Goal: Information Seeking & Learning: Understand process/instructions

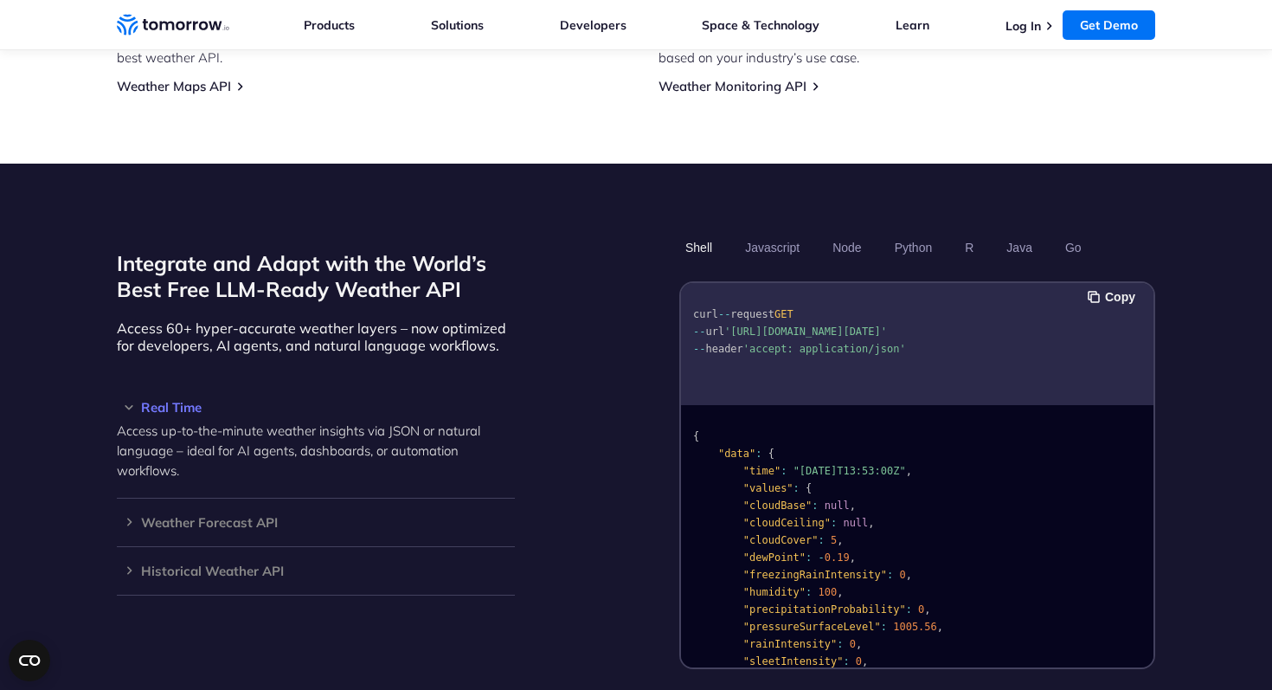
scroll to position [1336, 0]
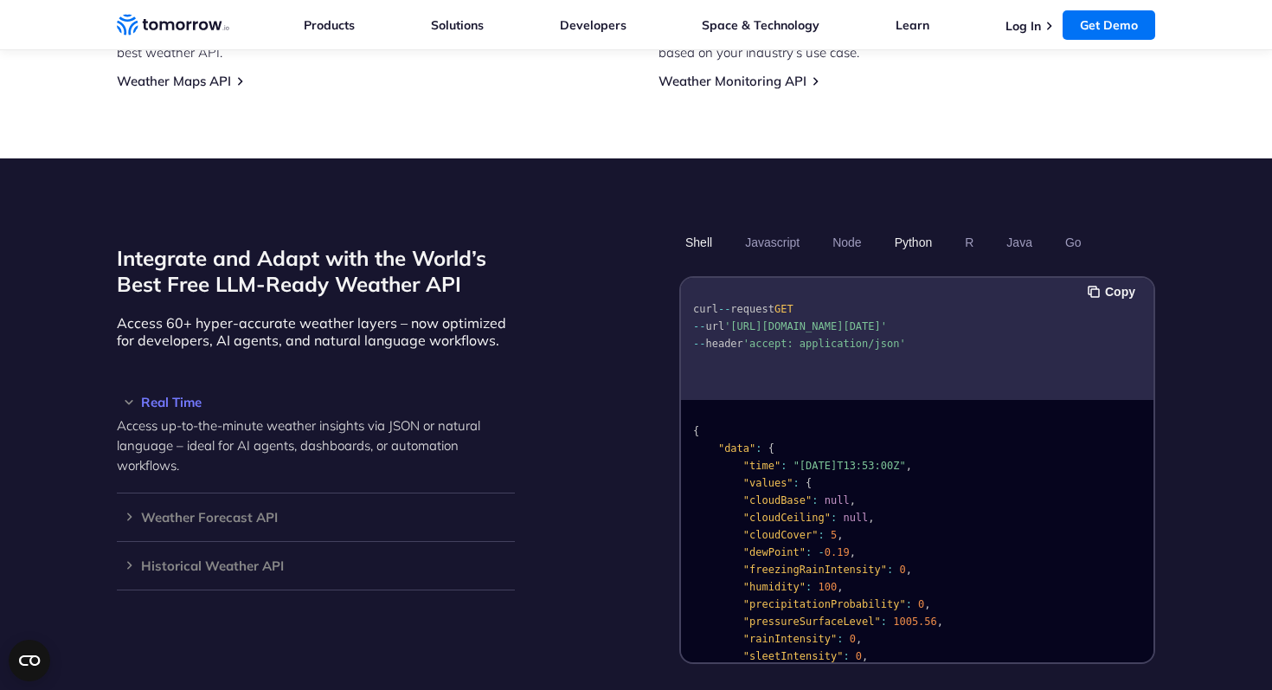
click at [924, 228] on button "Python" at bounding box center [914, 242] width 50 height 29
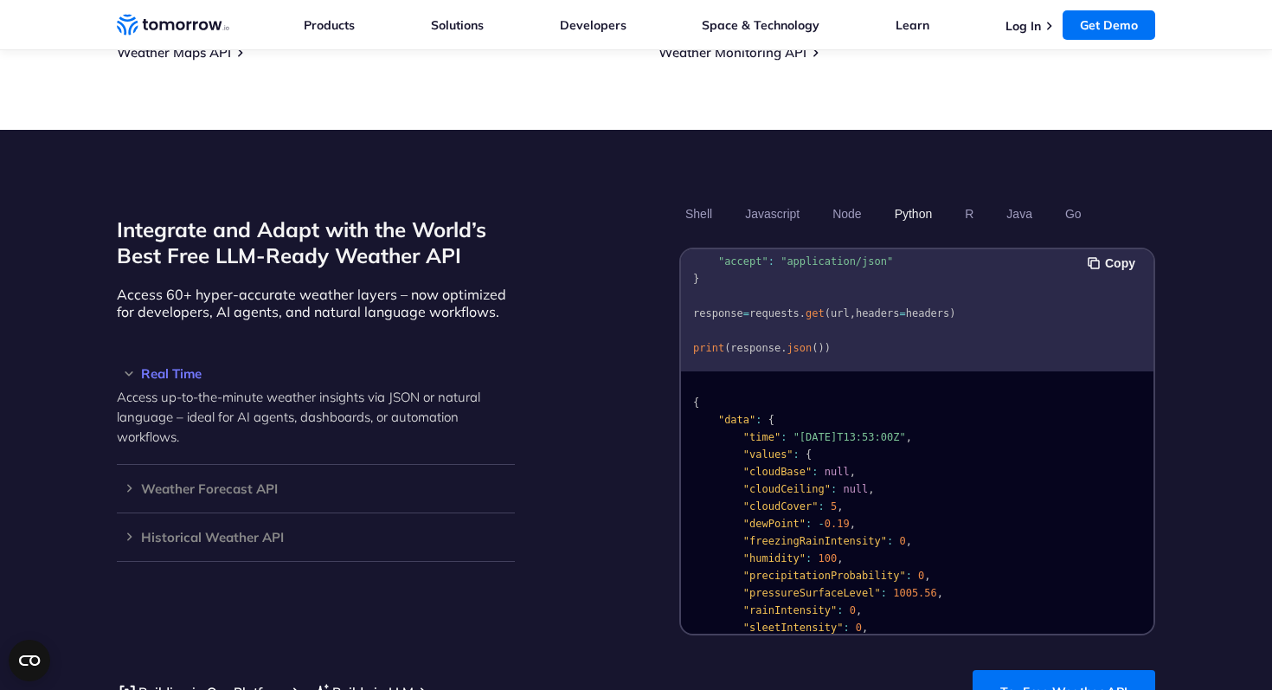
scroll to position [1, 0]
click at [1098, 254] on button "Copy" at bounding box center [1114, 263] width 53 height 19
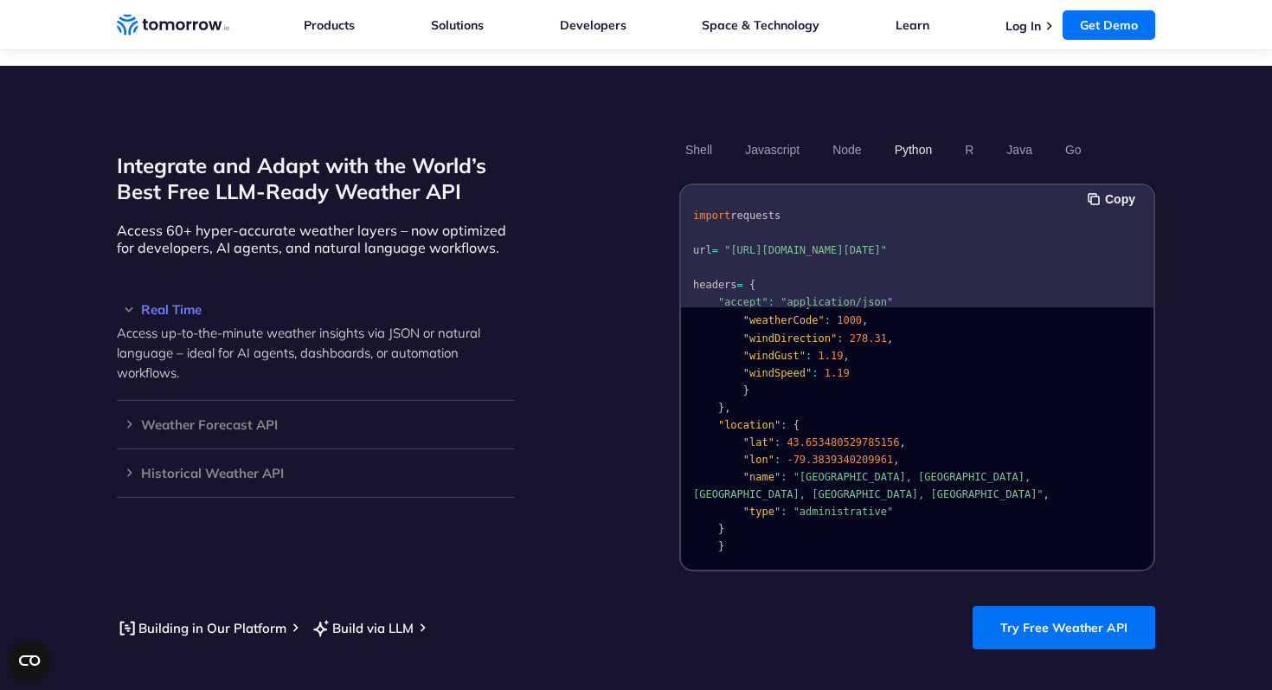
scroll to position [1438, 0]
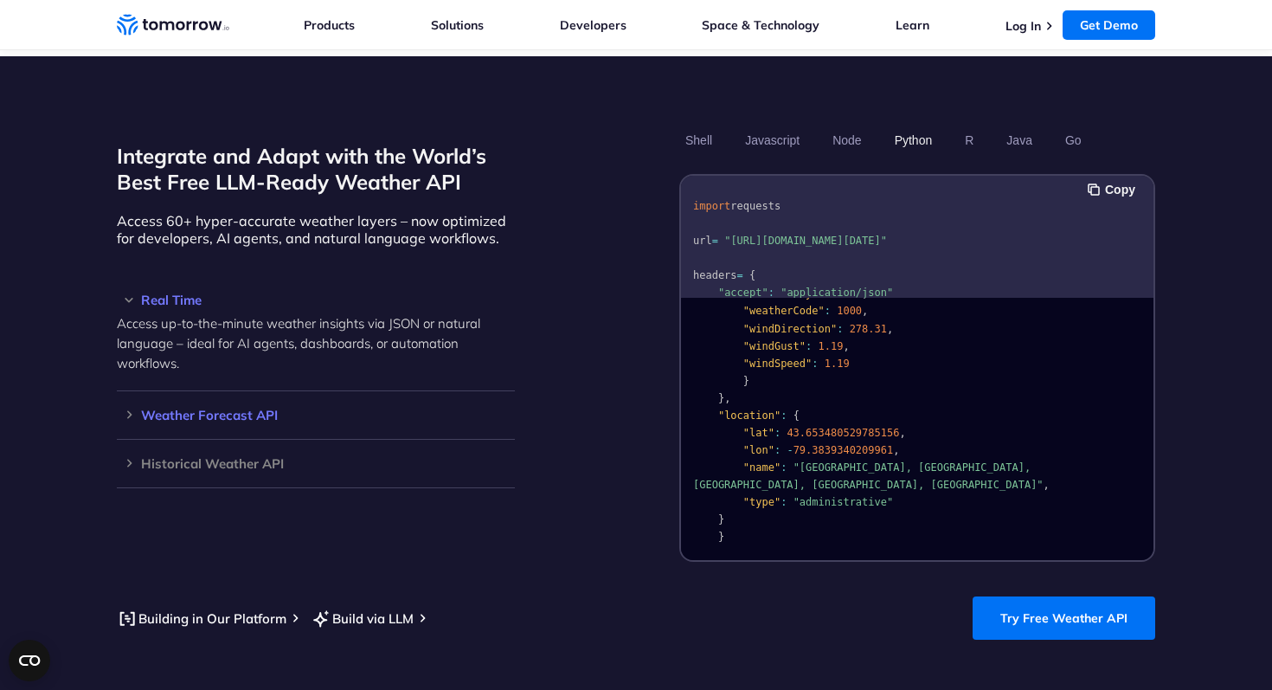
click at [130, 402] on div "Weather Forecast API Access ultra-accurate, hyperlocal data up to 14 days in th…" at bounding box center [316, 415] width 398 height 48
click at [131, 457] on h3 "Historical Weather API" at bounding box center [316, 463] width 398 height 13
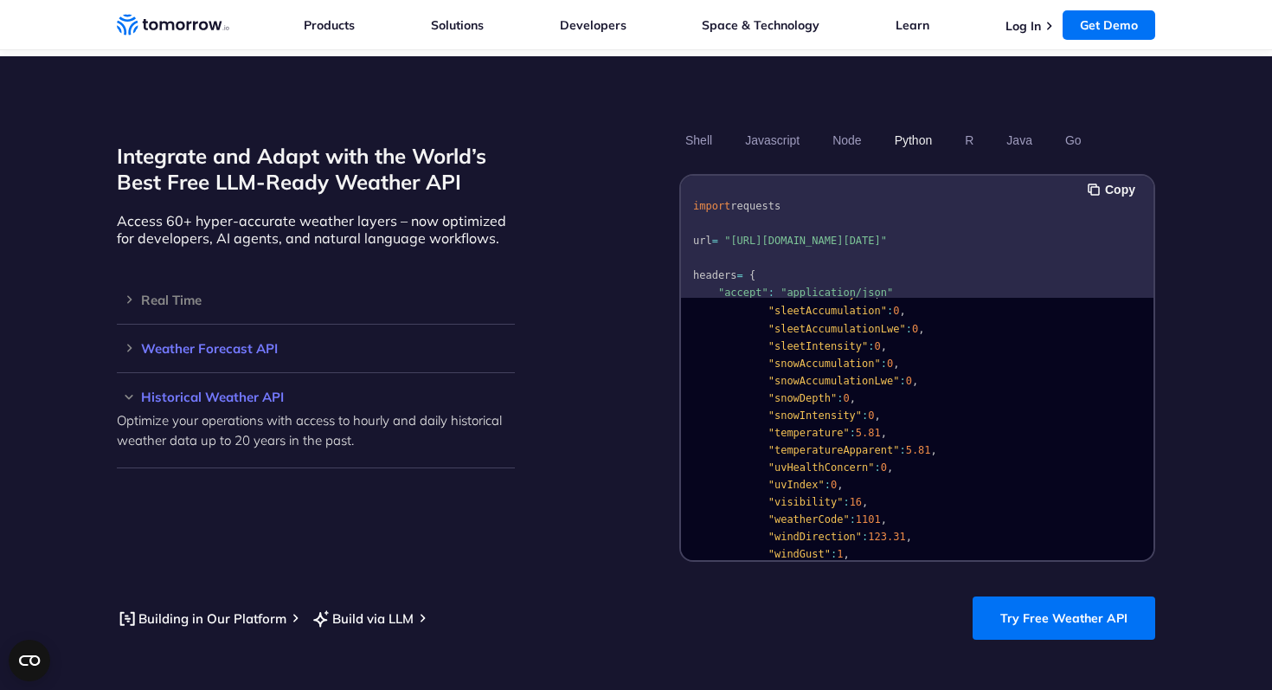
click at [127, 342] on h3 "Weather Forecast API" at bounding box center [316, 348] width 398 height 13
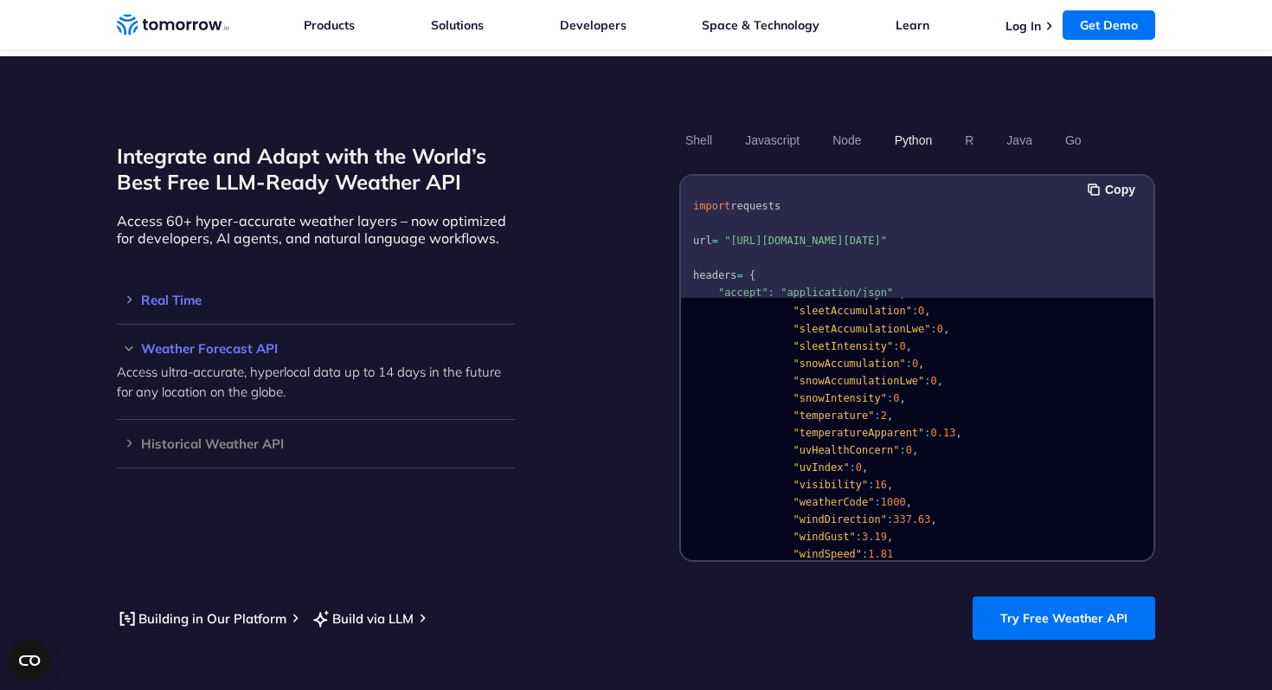
click at [124, 276] on div "Real Time Access up-to-the-minute weather insights via JSON or natural language…" at bounding box center [316, 300] width 398 height 48
click at [129, 293] on h3 "Real Time" at bounding box center [316, 299] width 398 height 13
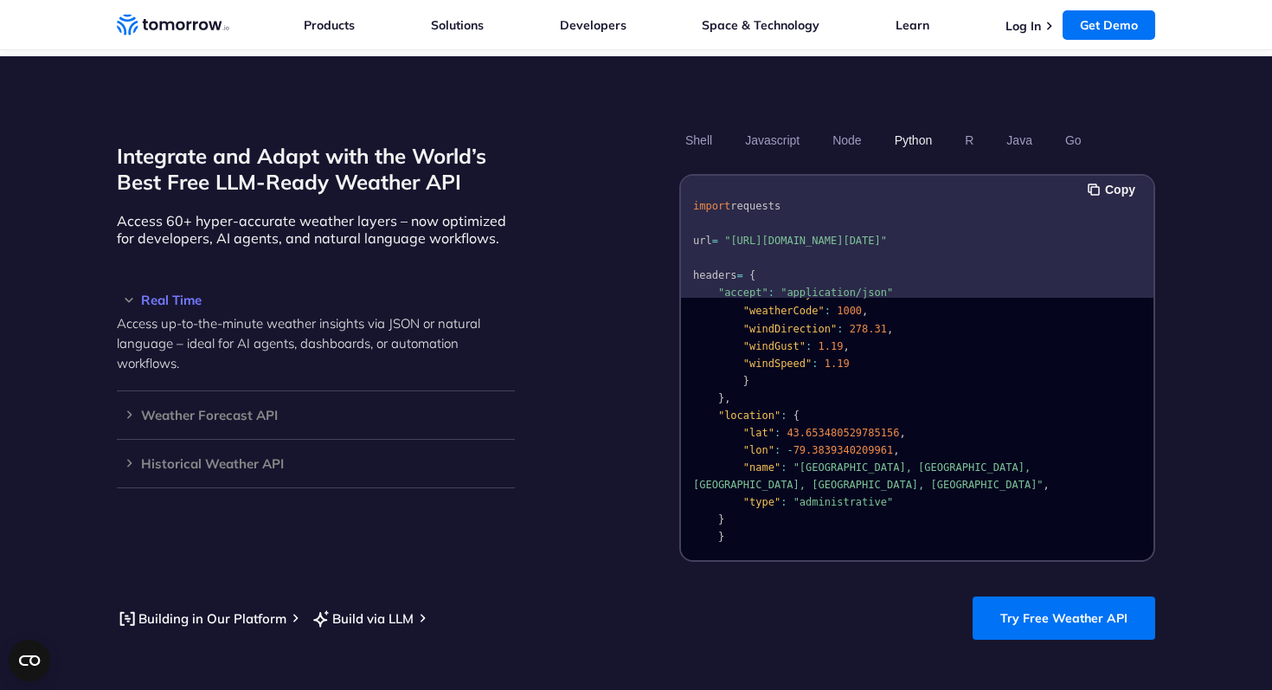
click at [199, 313] on p "Access up-to-the-minute weather insights via JSON or natural language – ideal f…" at bounding box center [316, 343] width 398 height 60
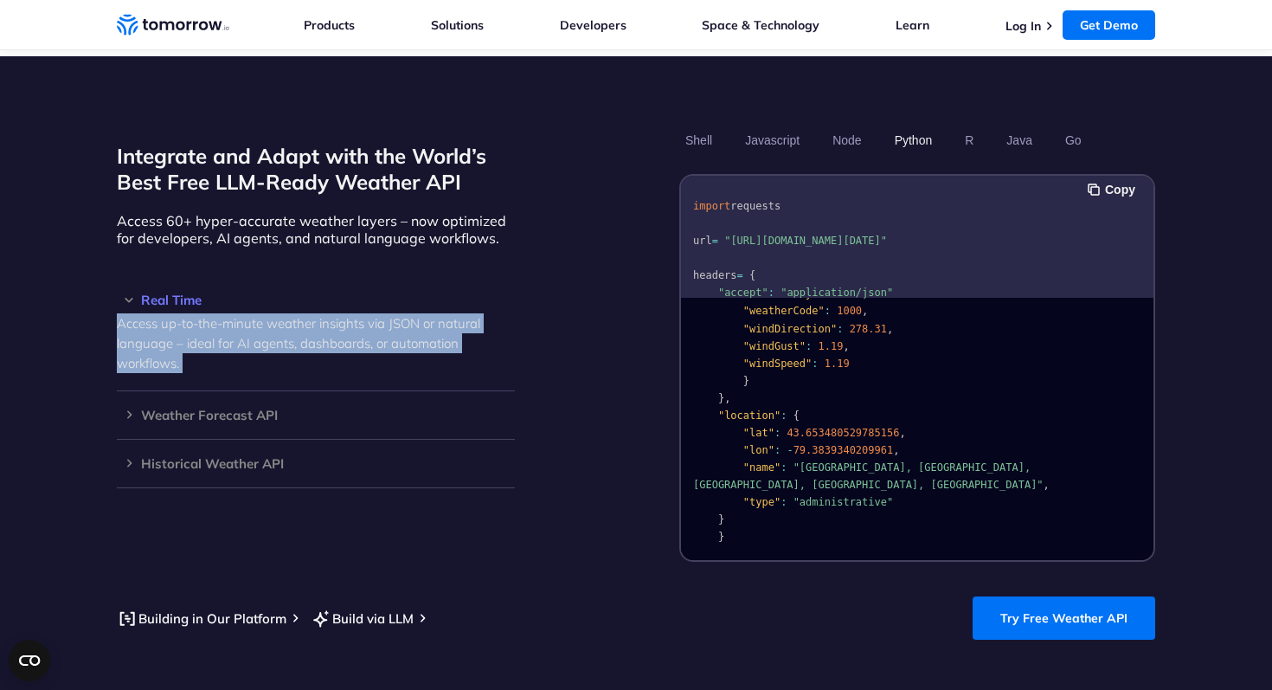
click at [275, 344] on p "Access up-to-the-minute weather insights via JSON or natural language – ideal f…" at bounding box center [316, 343] width 398 height 60
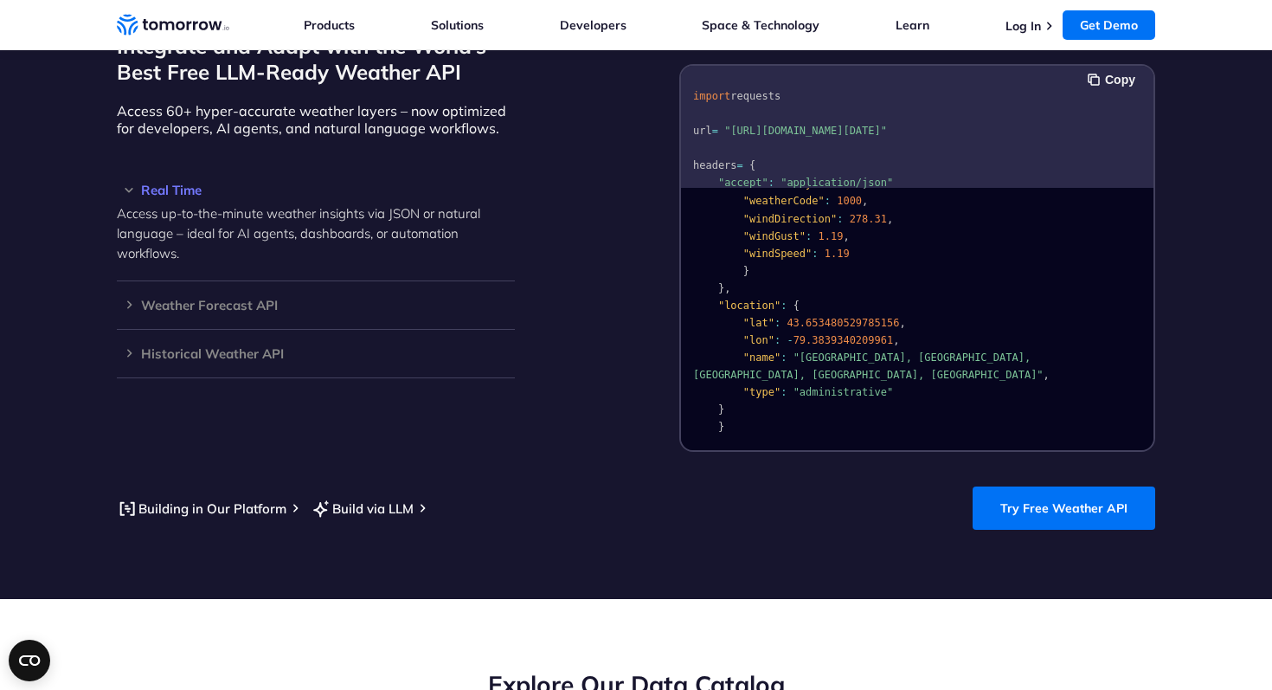
scroll to position [1549, 0]
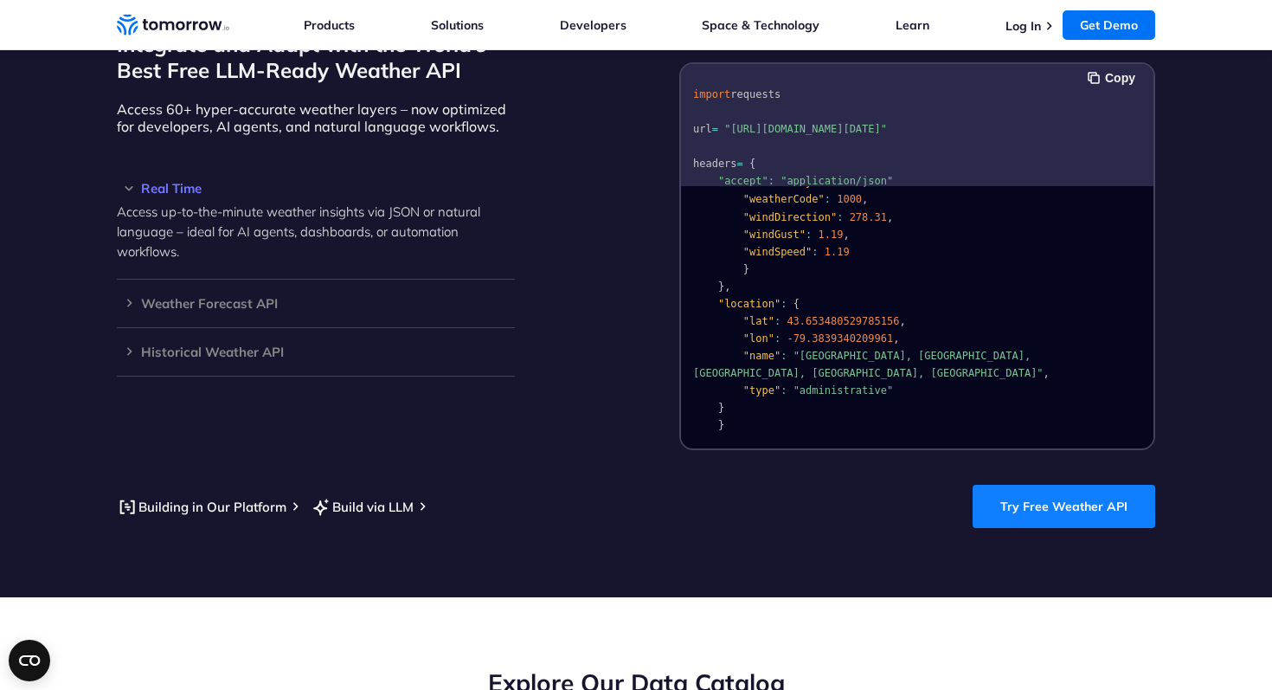
click at [1051, 491] on link "Try Free Weather API" at bounding box center [1064, 506] width 183 height 43
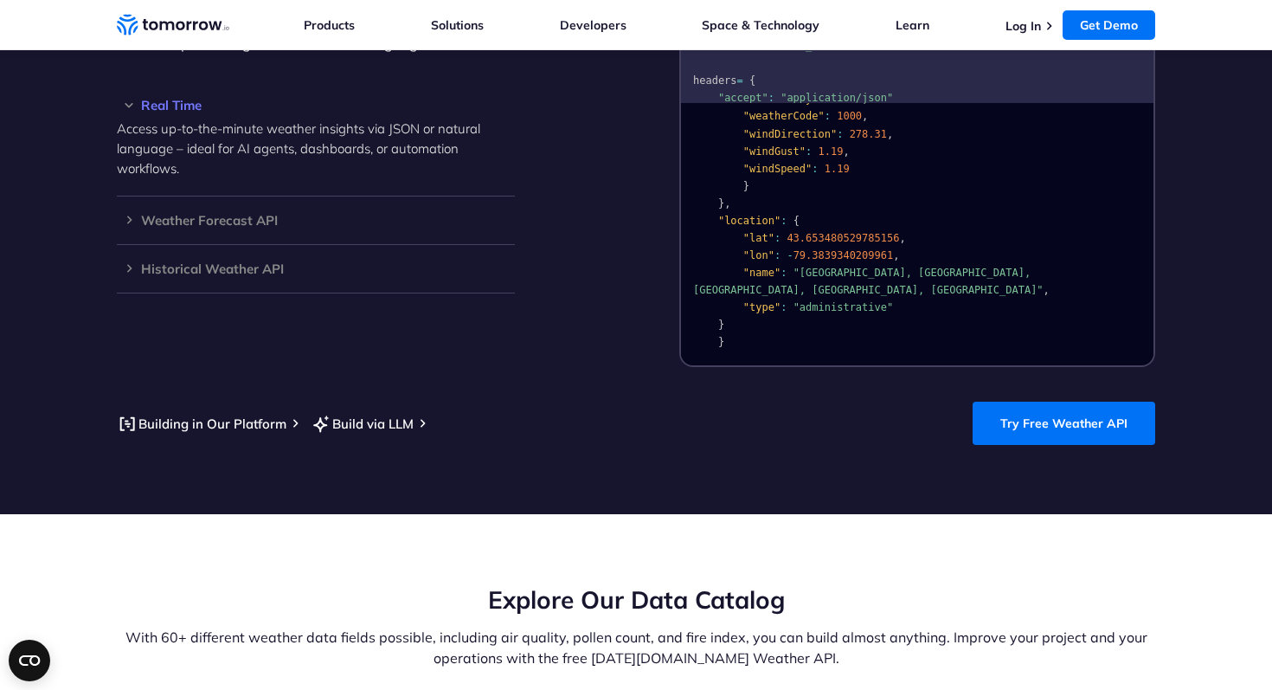
scroll to position [1790, 0]
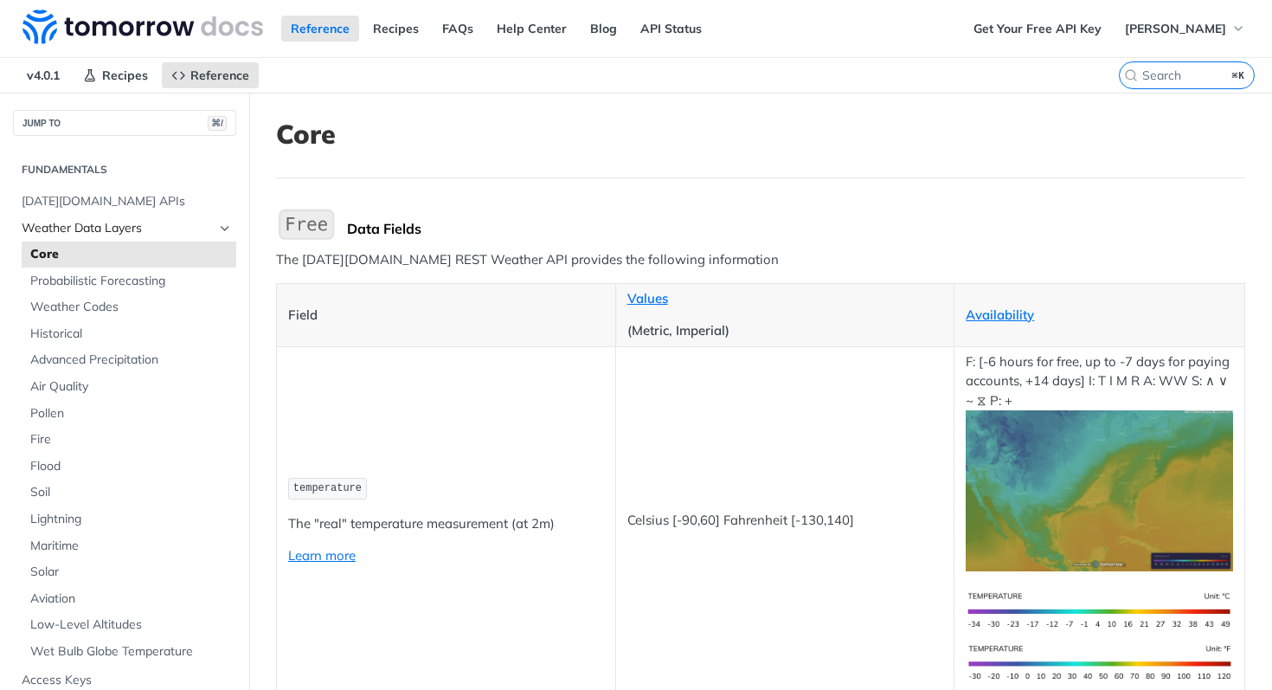
click at [221, 224] on icon "Hide subpages for Weather Data Layers" at bounding box center [225, 229] width 14 height 14
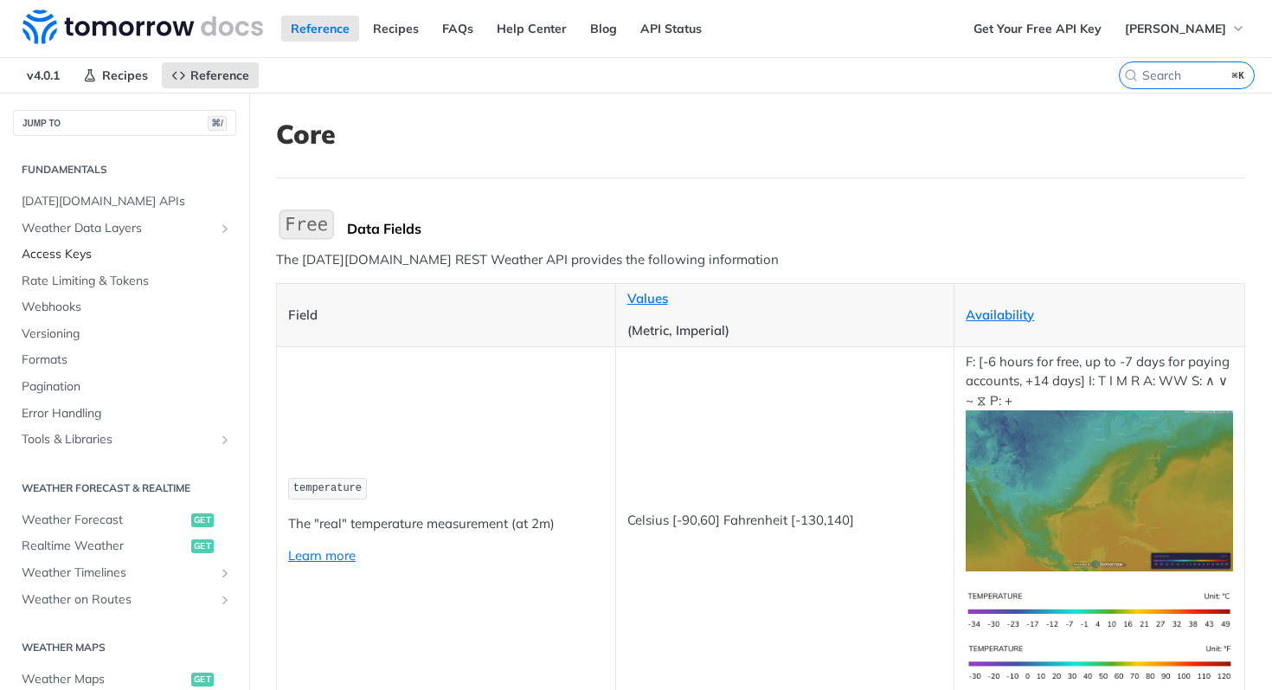
click at [149, 248] on span "Access Keys" at bounding box center [127, 254] width 210 height 17
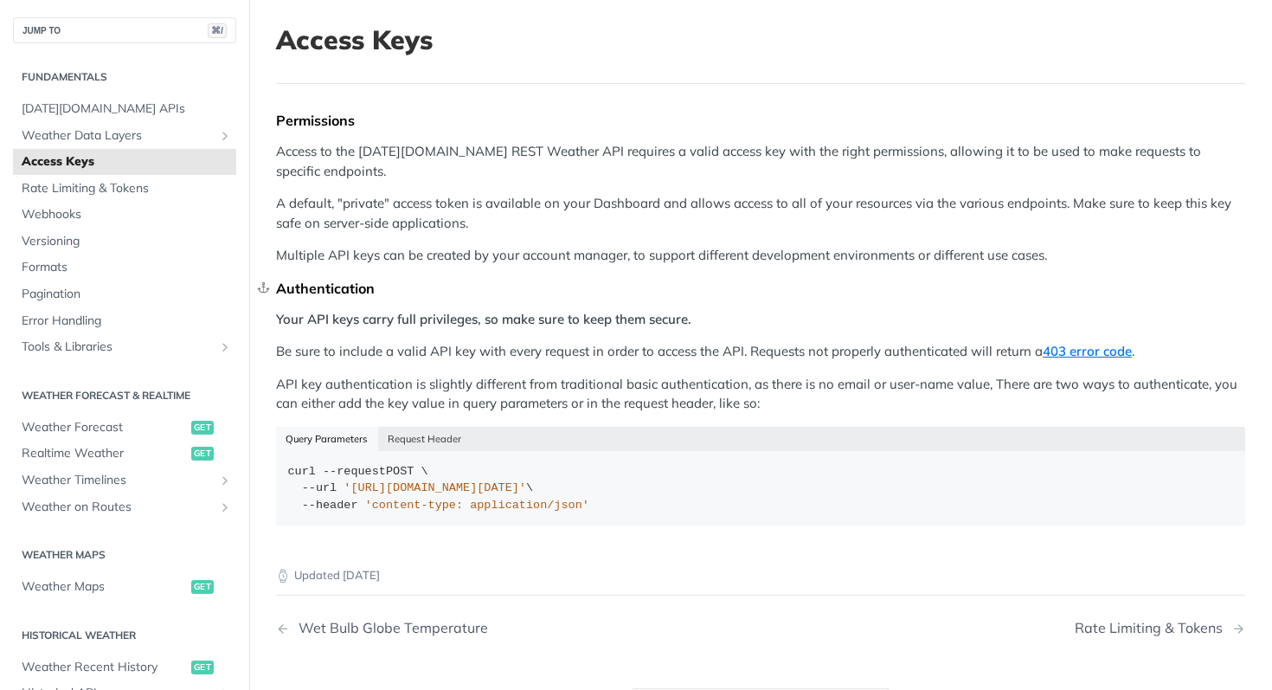
scroll to position [69, 0]
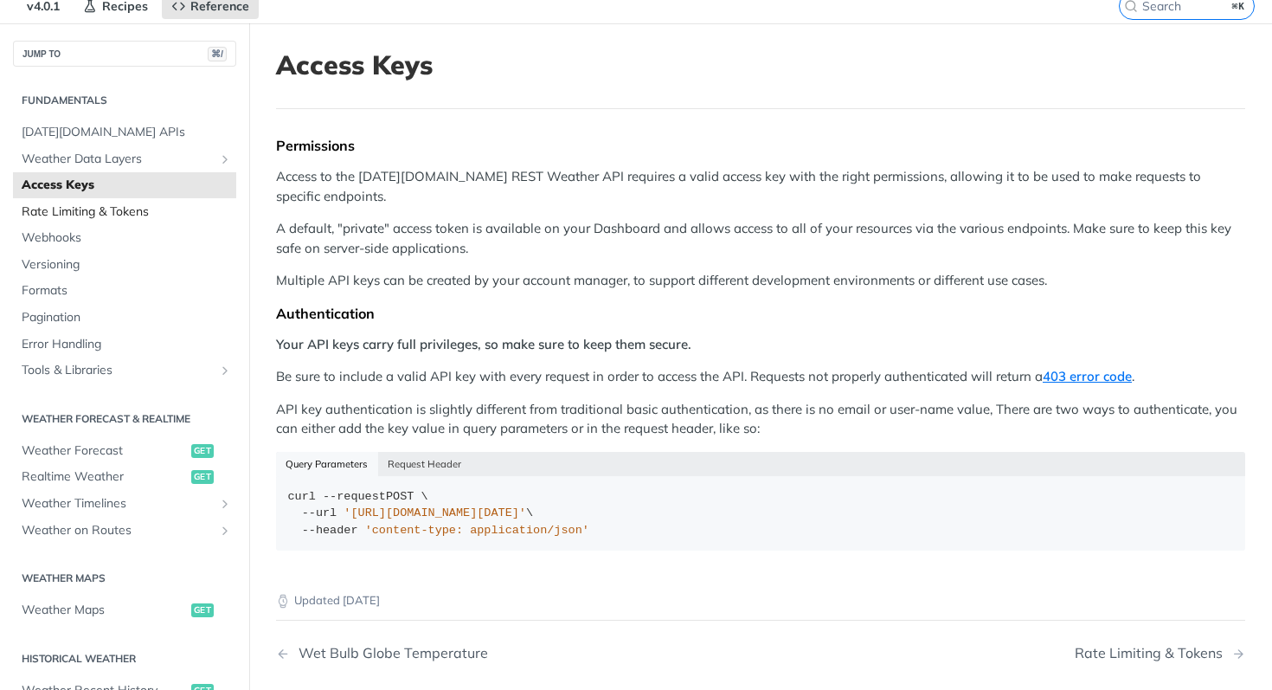
click at [79, 220] on link "Rate Limiting & Tokens" at bounding box center [124, 212] width 223 height 26
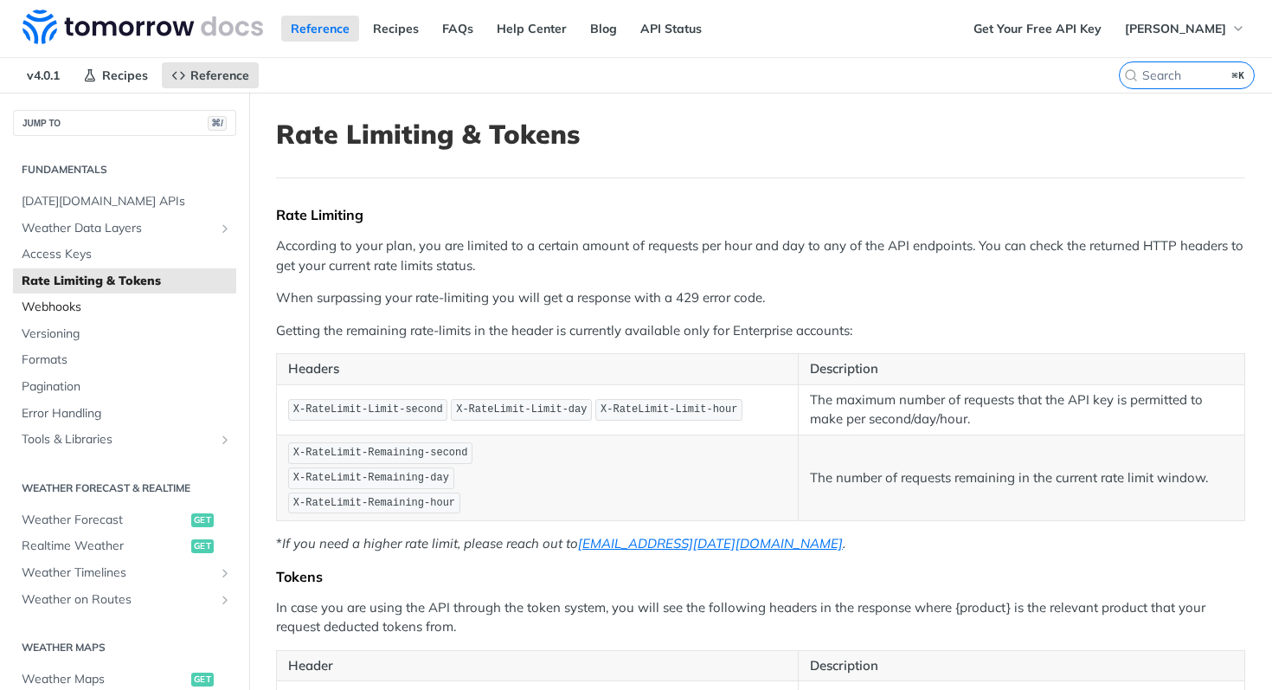
click at [134, 307] on span "Webhooks" at bounding box center [127, 307] width 210 height 17
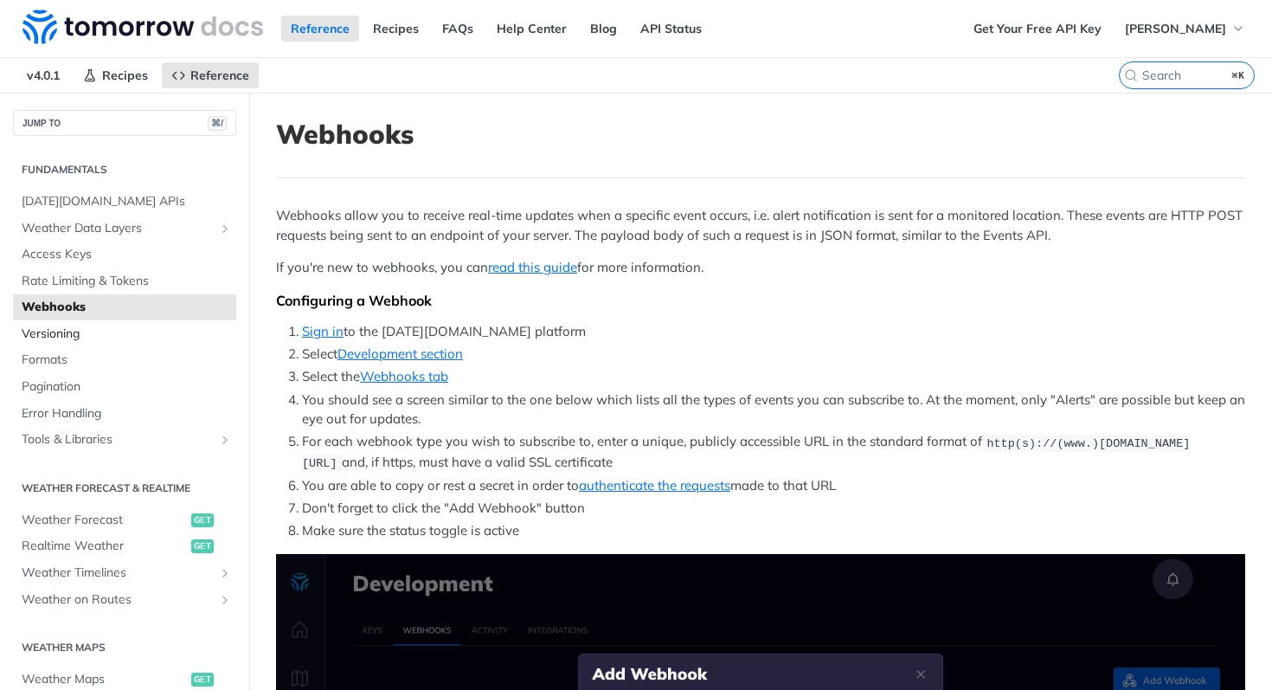
click at [107, 332] on span "Versioning" at bounding box center [127, 333] width 210 height 17
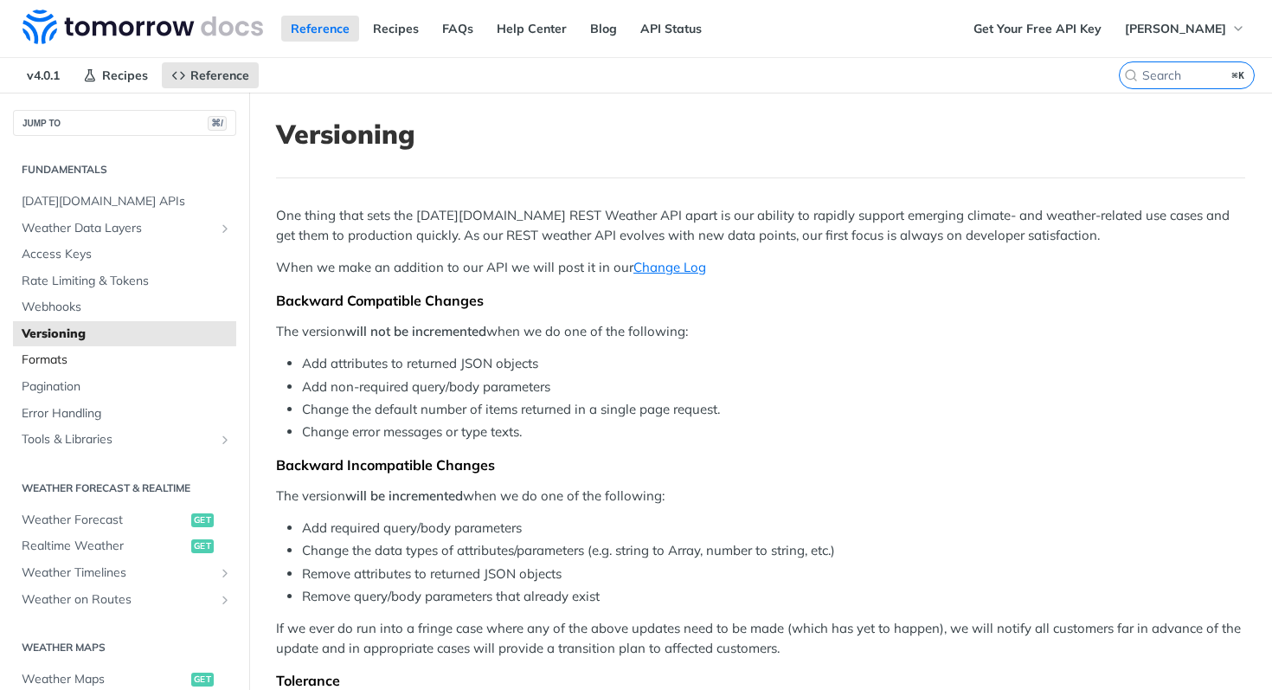
click at [144, 357] on span "Formats" at bounding box center [127, 359] width 210 height 17
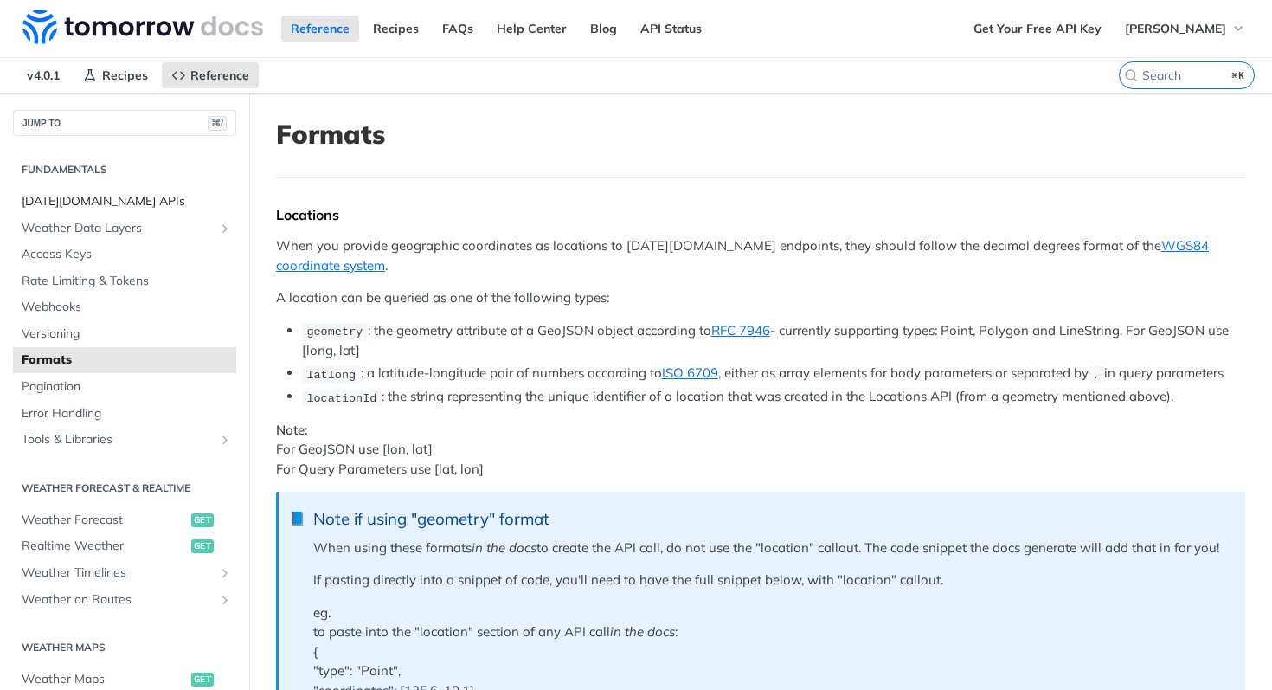
click at [93, 199] on span "[DATE][DOMAIN_NAME] APIs" at bounding box center [127, 201] width 210 height 17
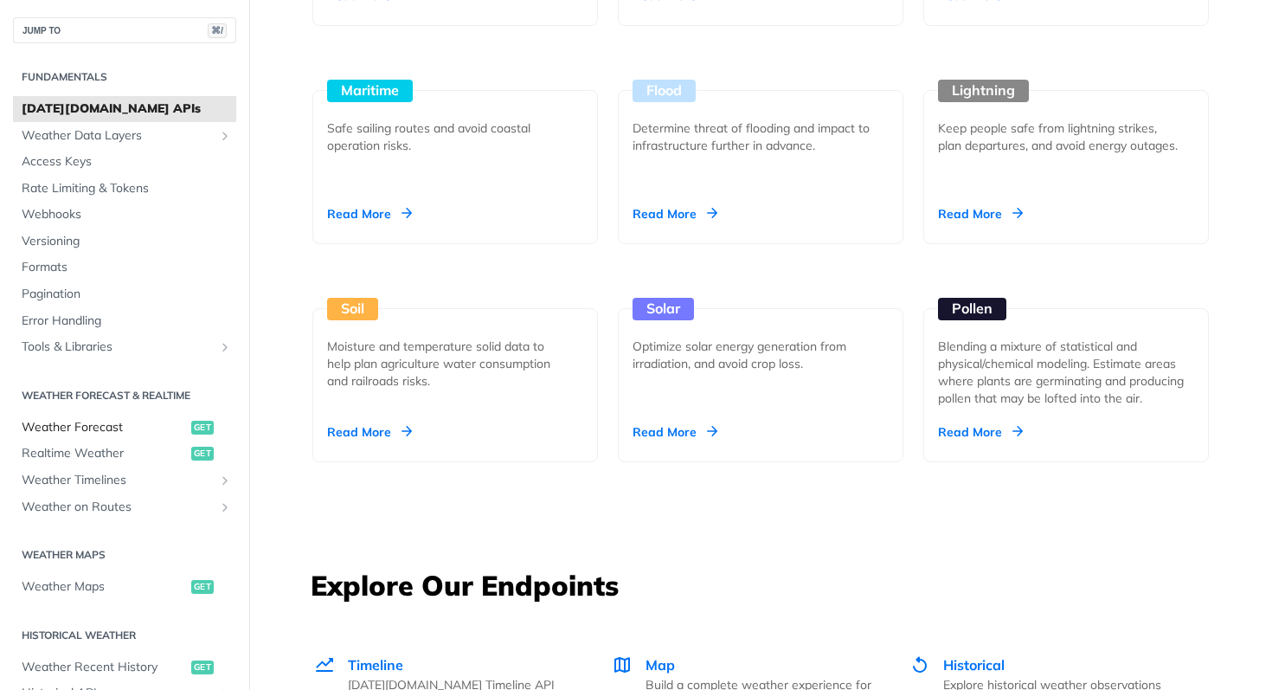
click at [126, 423] on span "Weather Forecast" at bounding box center [104, 427] width 165 height 17
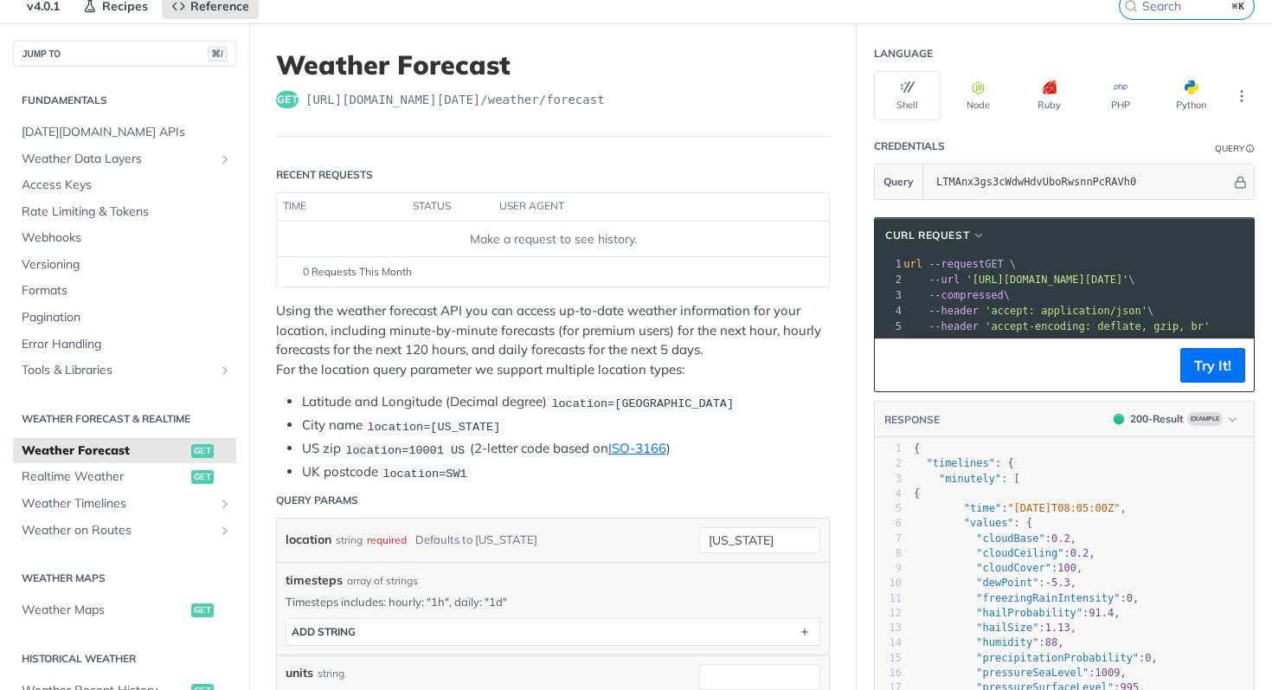
scroll to position [67, 0]
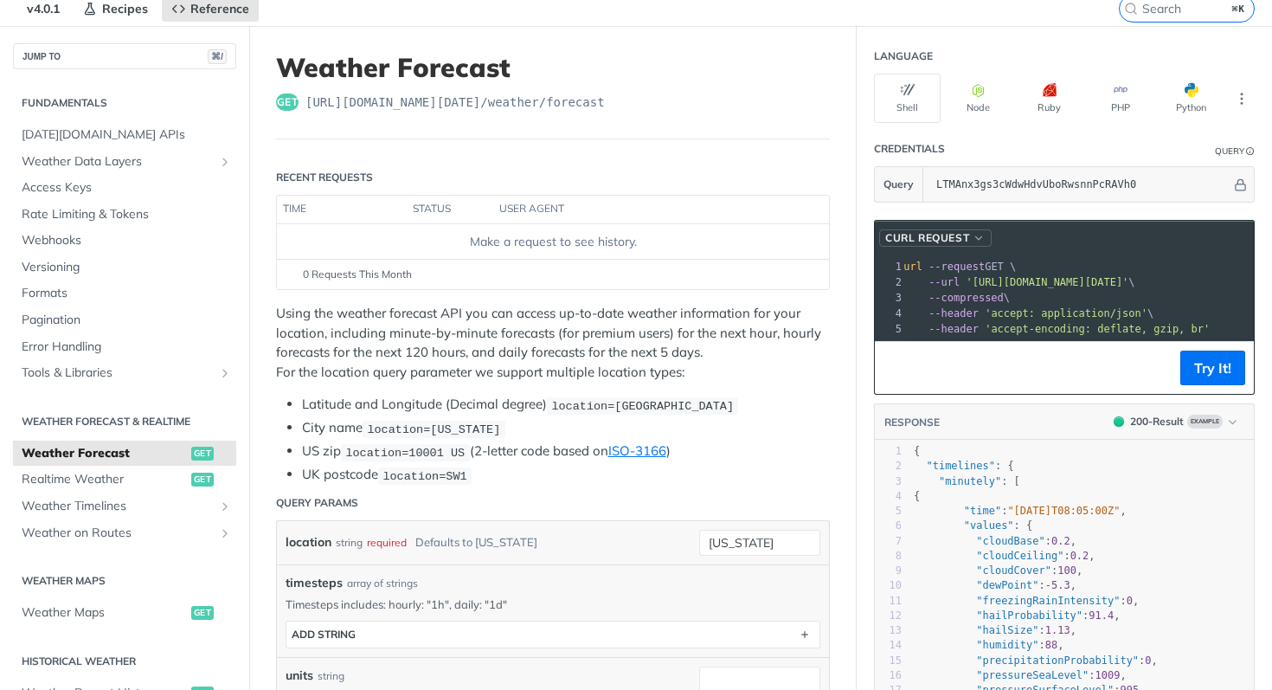
click at [977, 235] on span "button" at bounding box center [979, 238] width 13 height 12
click at [933, 320] on div "HTTPie" at bounding box center [906, 320] width 154 height 18
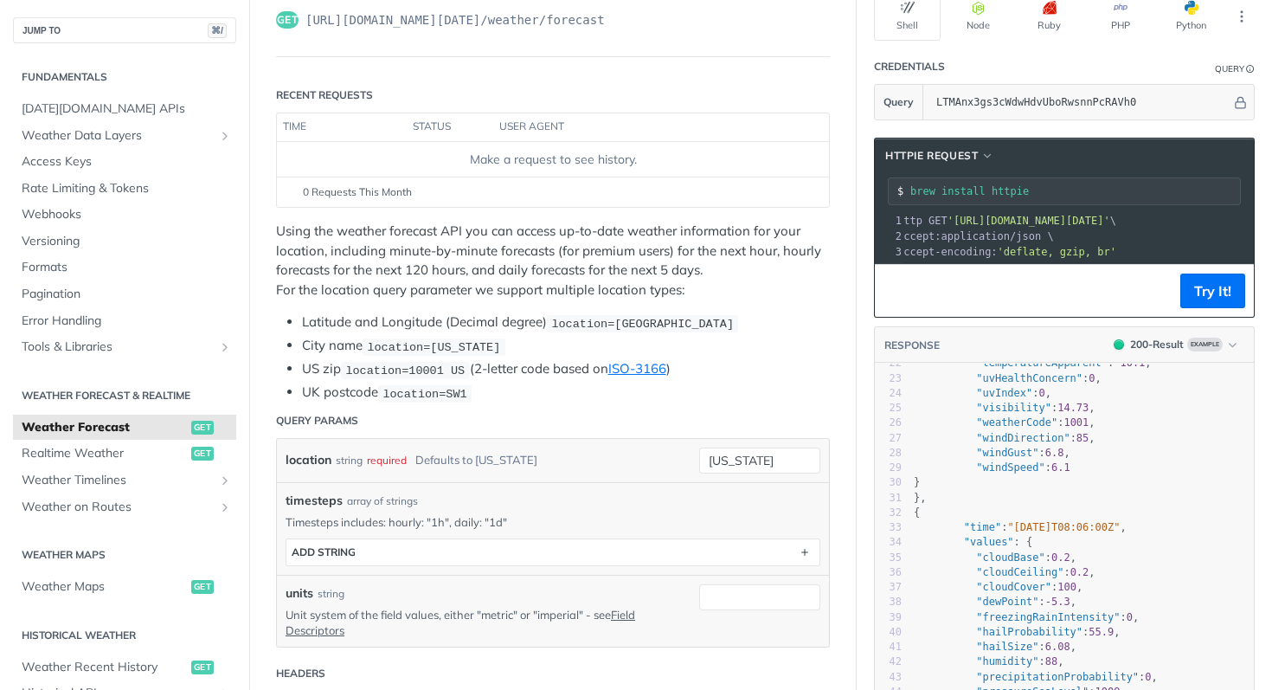
scroll to position [0, 0]
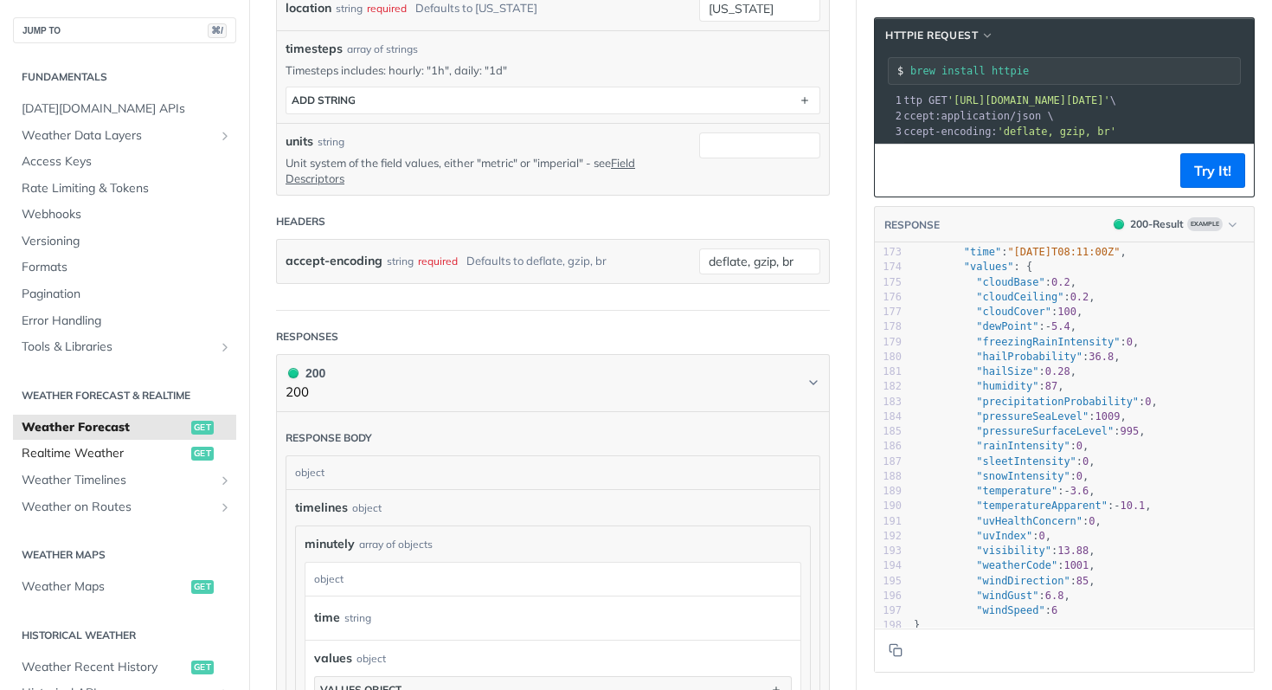
click at [113, 451] on span "Realtime Weather" at bounding box center [104, 453] width 165 height 17
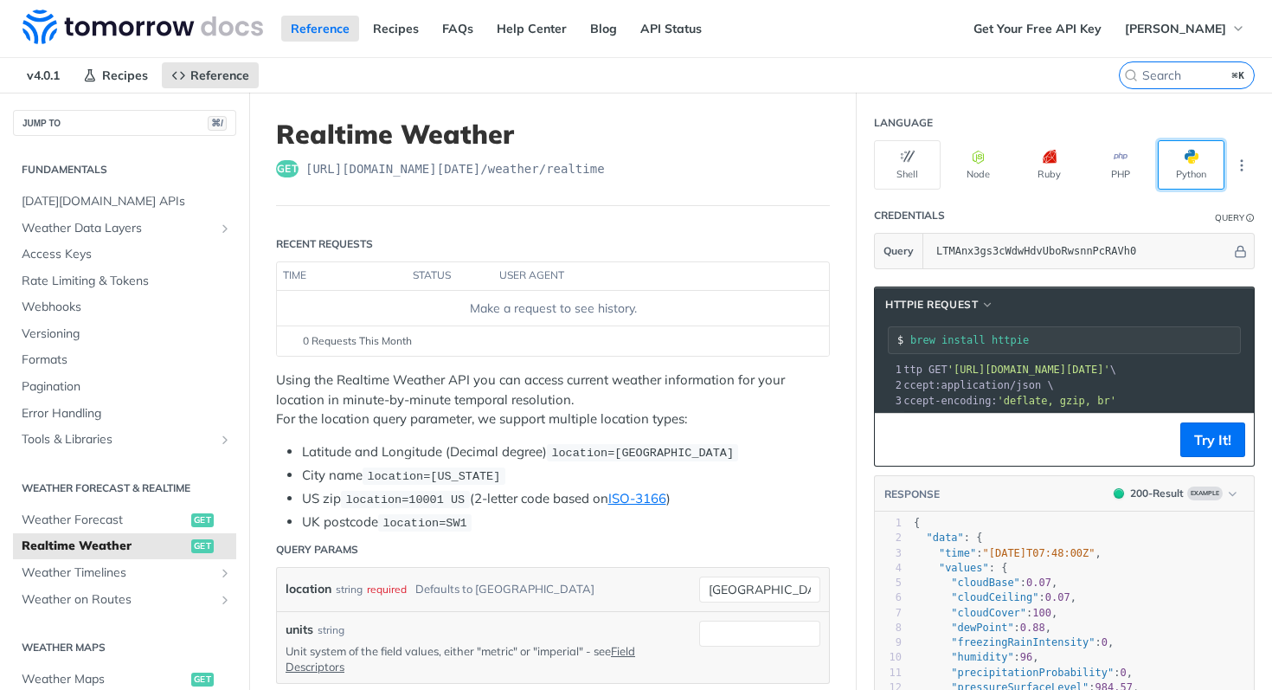
click at [1168, 172] on button "Python" at bounding box center [1191, 164] width 67 height 49
type input "python -m pip install requests"
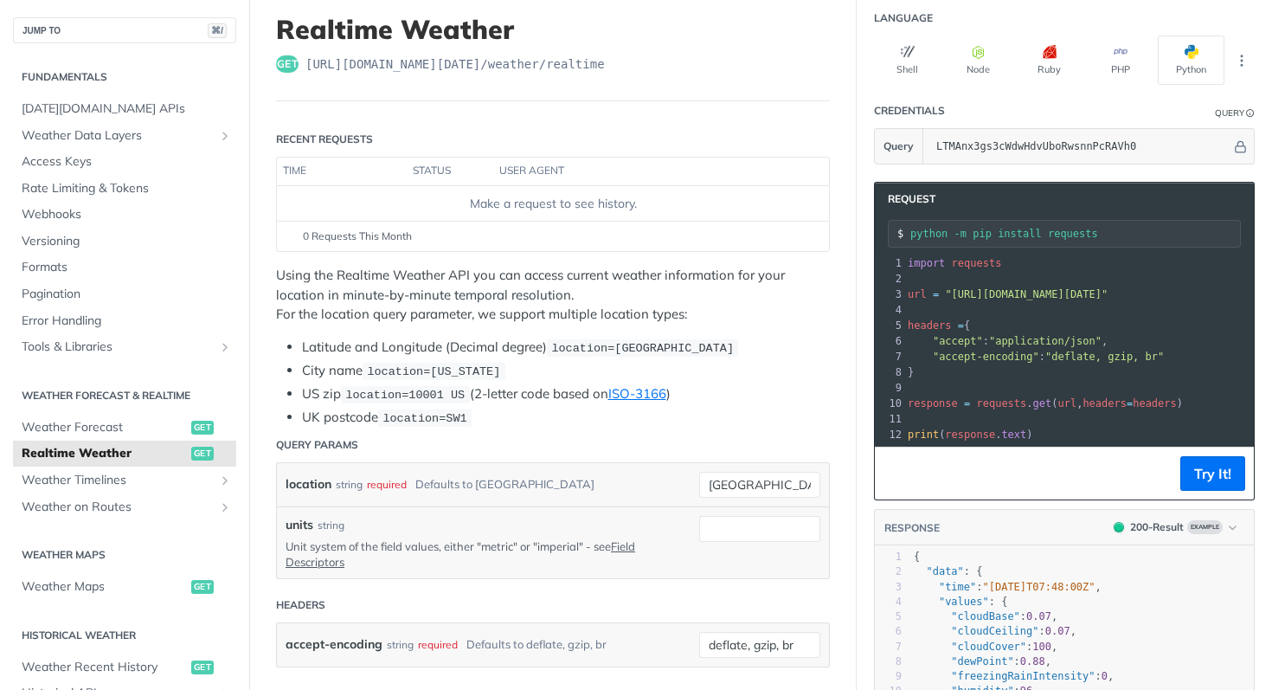
click at [1059, 377] on pre "}" at bounding box center [1244, 372] width 681 height 16
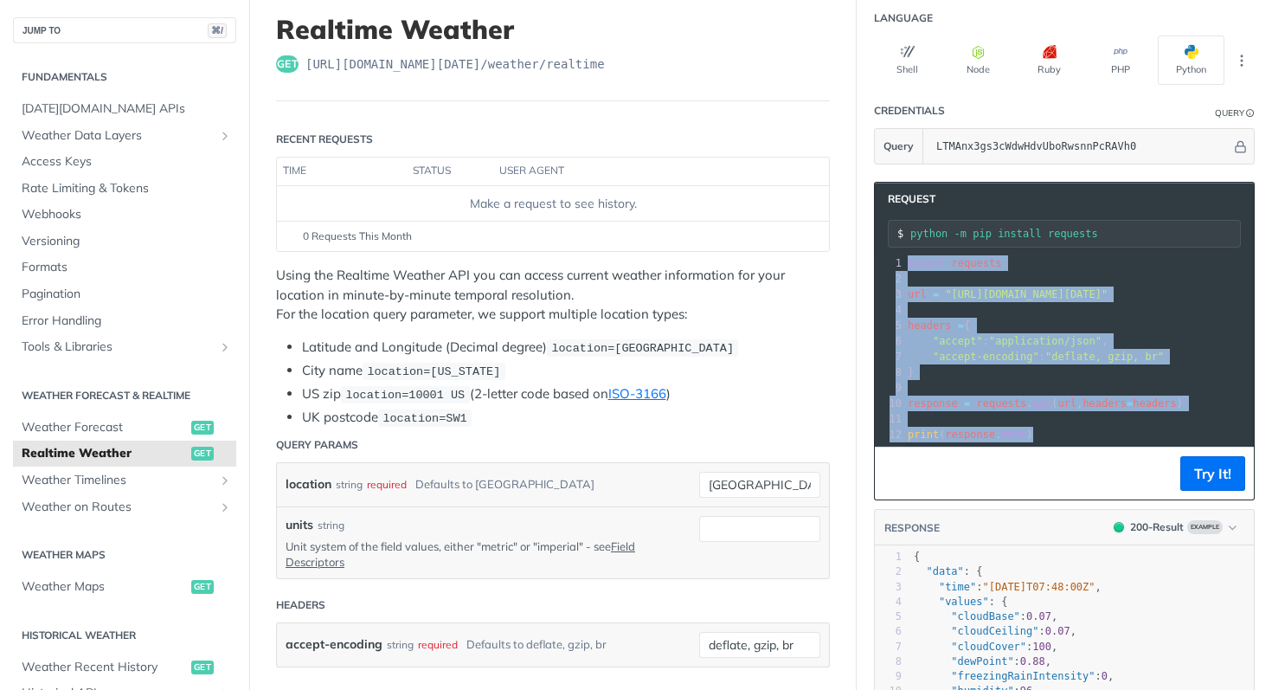
copy div "import requests 2 ​ 3 url = "[URL][DOMAIN_NAME][DATE]" 4 ​ 5 headers = { 6 "acc…"
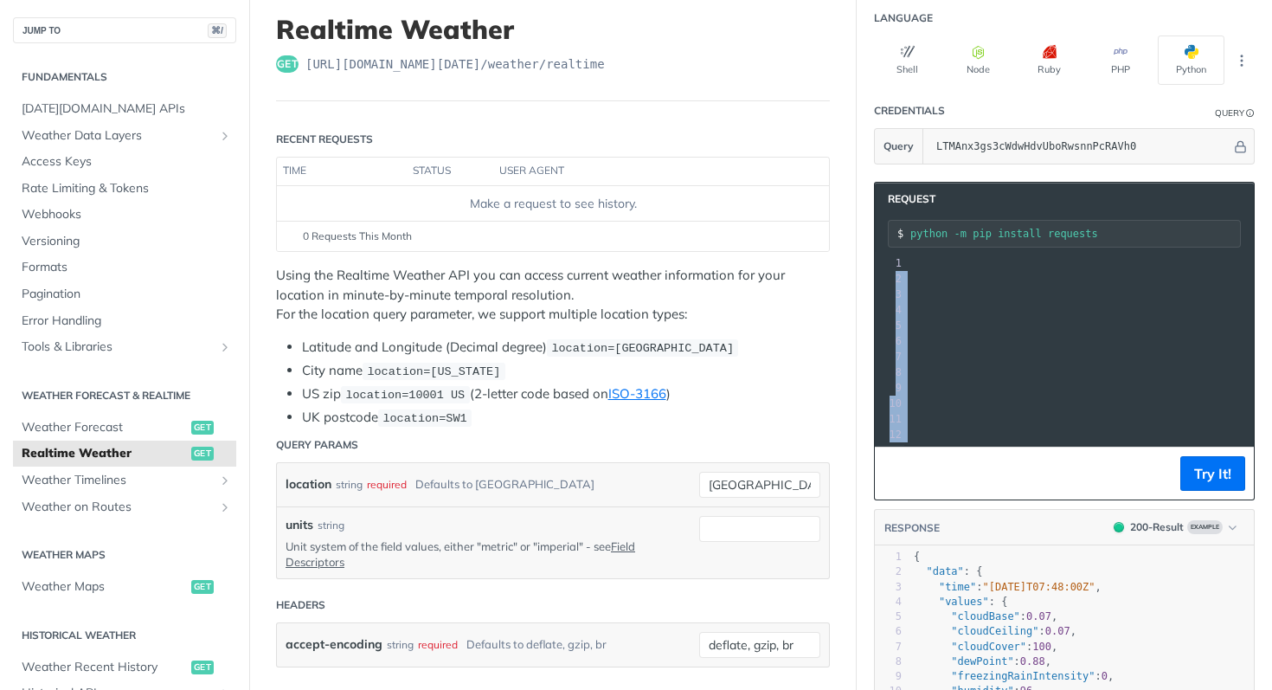
click at [1050, 393] on pre "​" at bounding box center [913, 388] width 681 height 16
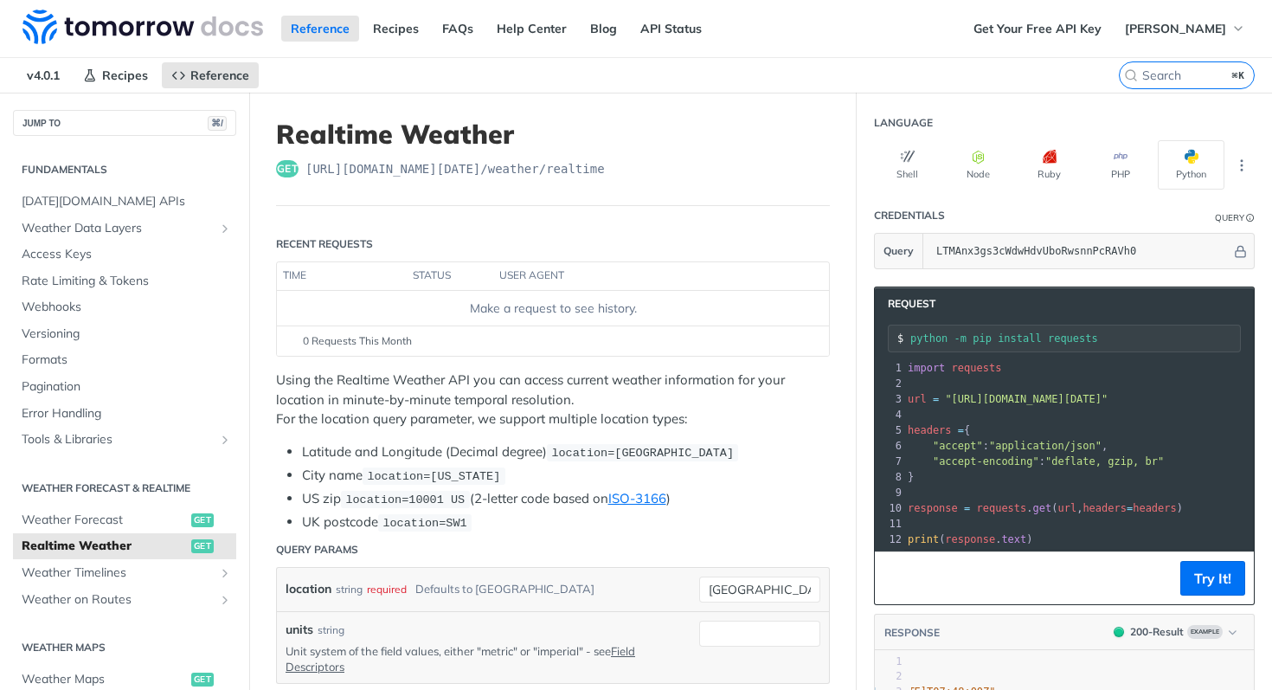
click at [306, 378] on p "Using the Realtime Weather API you can access current weather information for y…" at bounding box center [553, 399] width 554 height 59
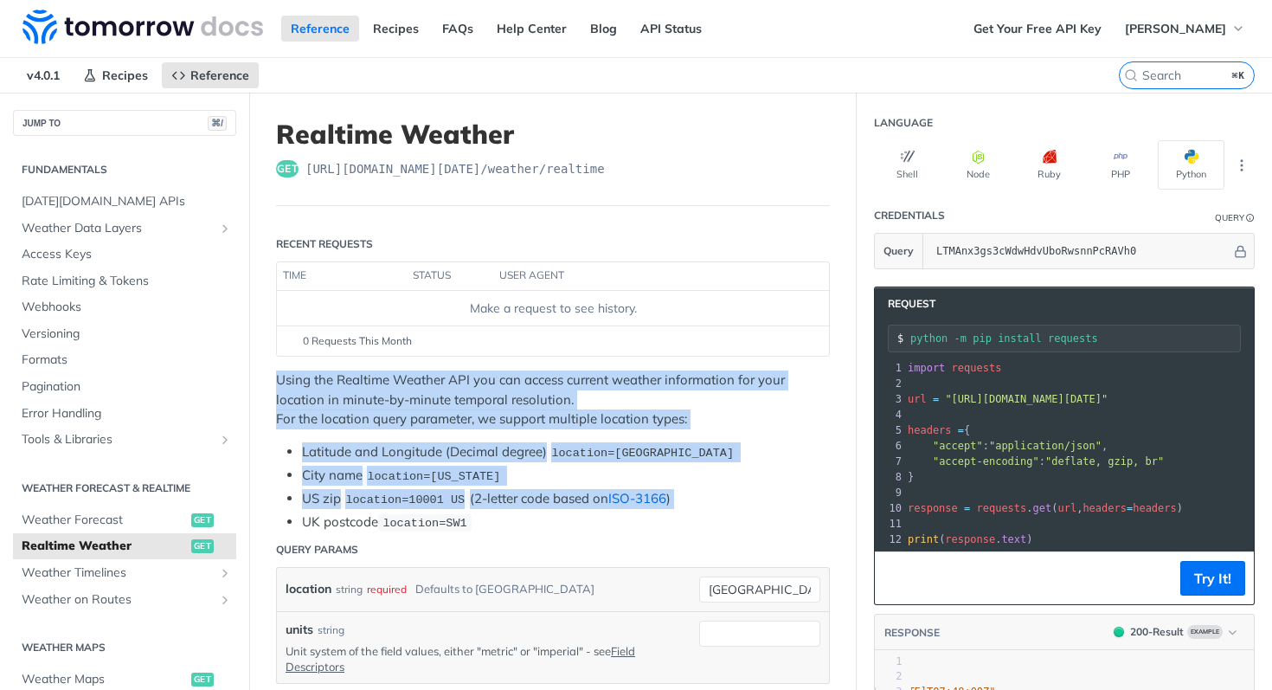
drag, startPoint x: 306, startPoint y: 378, endPoint x: 651, endPoint y: 491, distance: 362.4
click at [651, 491] on div "Using the Realtime Weather API you can access current weather information for y…" at bounding box center [553, 451] width 554 height 162
click at [428, 422] on p "Using the Realtime Weather API you can access current weather information for y…" at bounding box center [553, 399] width 554 height 59
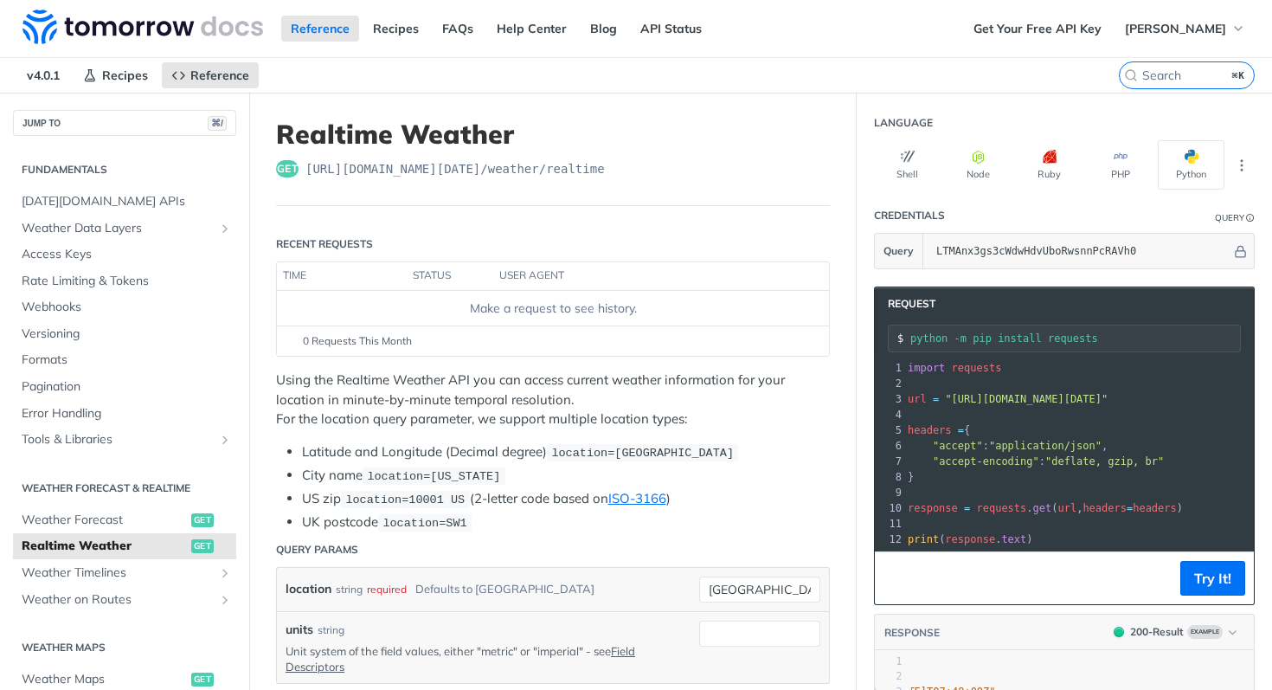
click at [428, 422] on p "Using the Realtime Weather API you can access current weather information for y…" at bounding box center [553, 399] width 554 height 59
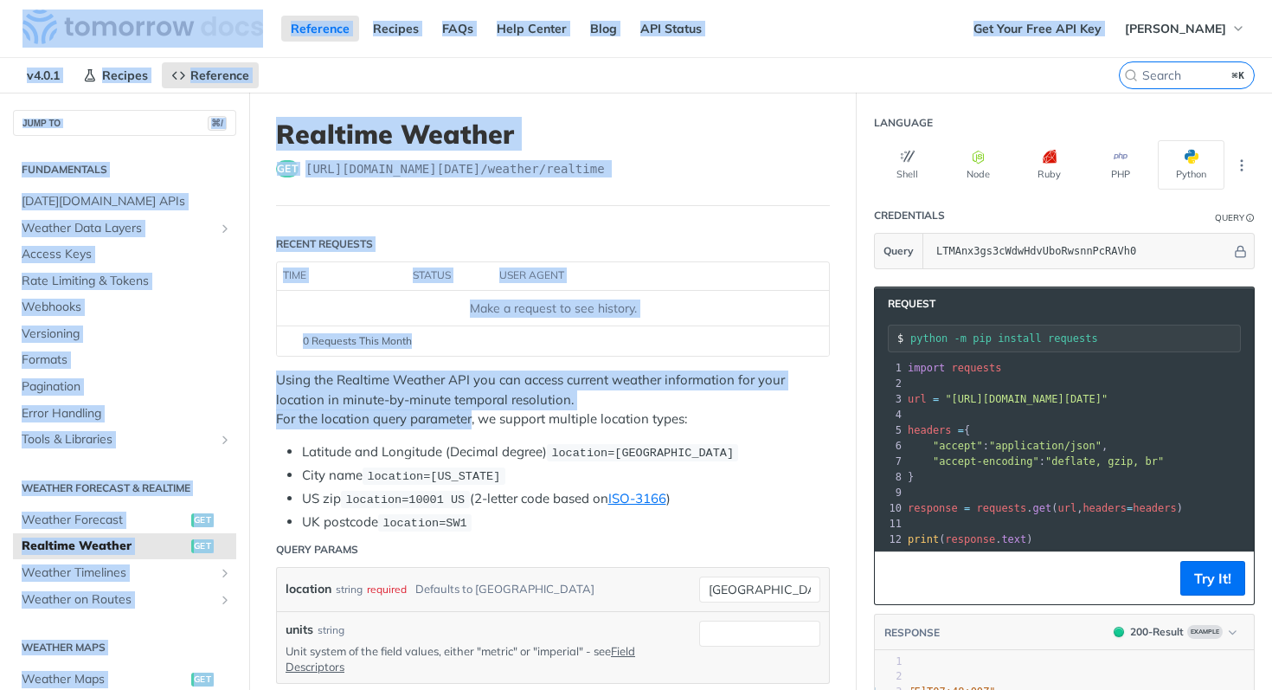
drag, startPoint x: 428, startPoint y: 422, endPoint x: 0, endPoint y: -7, distance: 605.9
click at [0, 0] on html "Jump to Content Reference Recipes FAQs Help Center Blog API Status Recipes Refe…" at bounding box center [636, 345] width 1272 height 690
click at [344, 432] on div "Using the Realtime Weather API you can access current weather information for y…" at bounding box center [553, 451] width 554 height 162
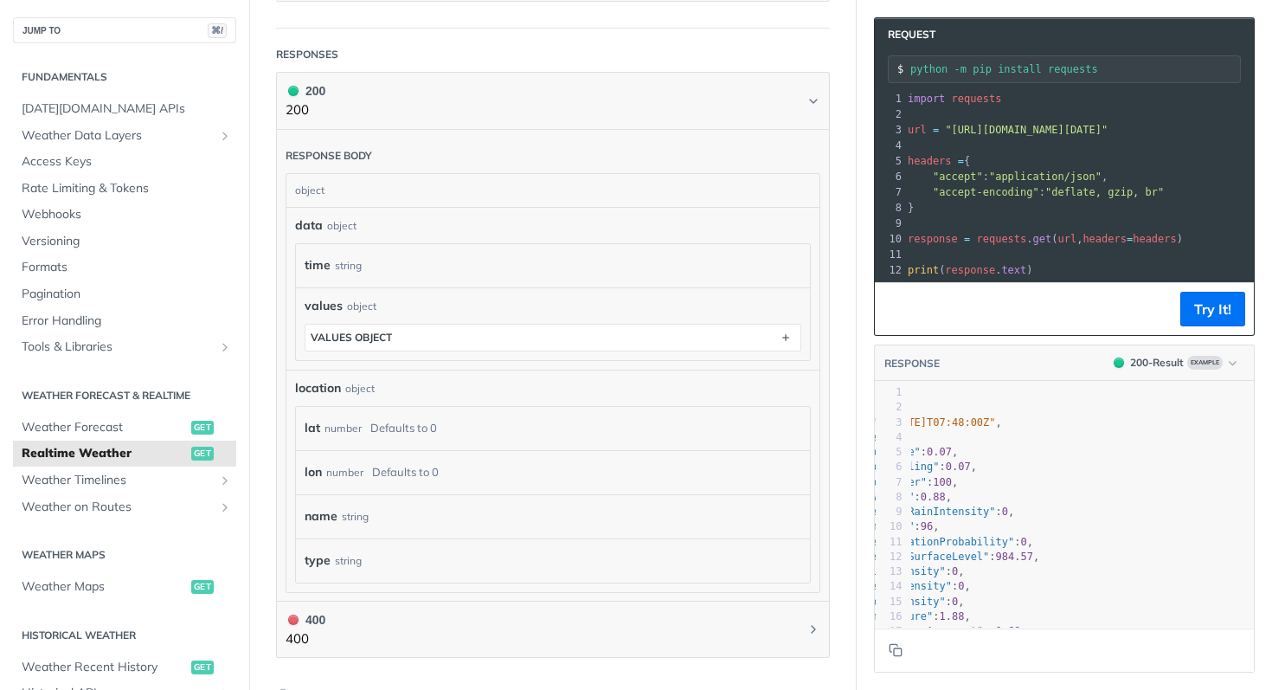
scroll to position [774, 0]
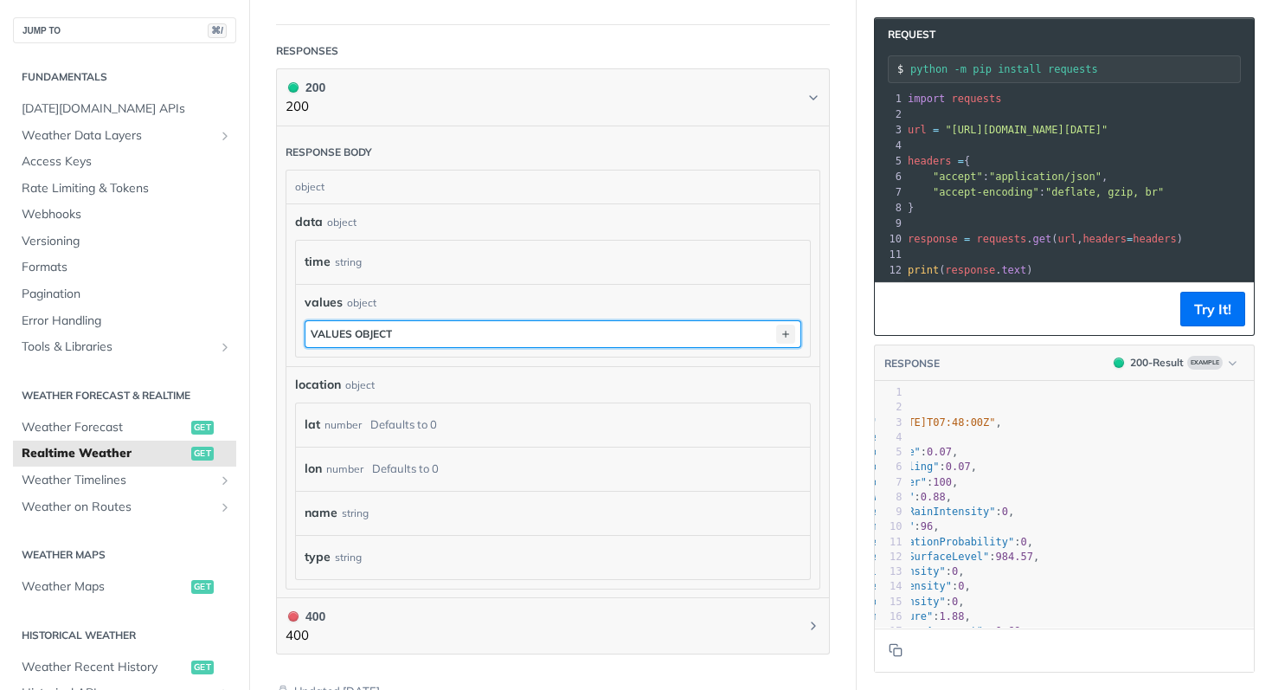
click at [785, 325] on icon "button" at bounding box center [785, 334] width 19 height 19
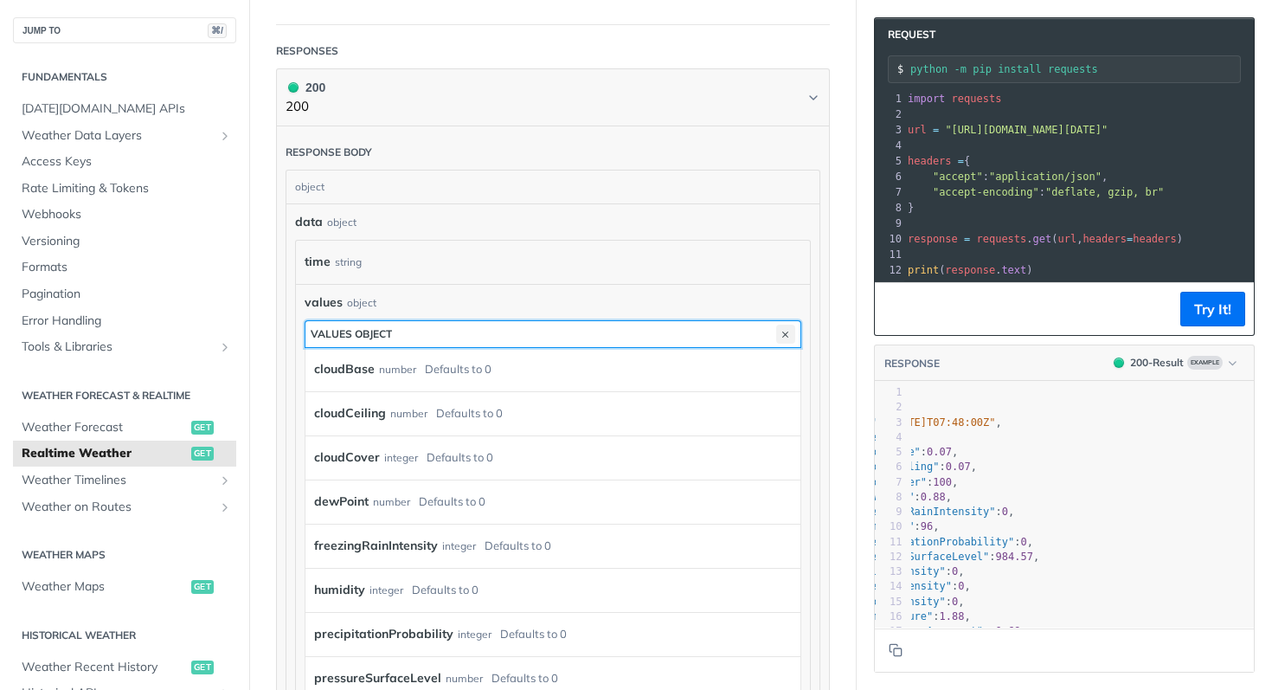
click at [785, 325] on icon "button" at bounding box center [785, 334] width 19 height 19
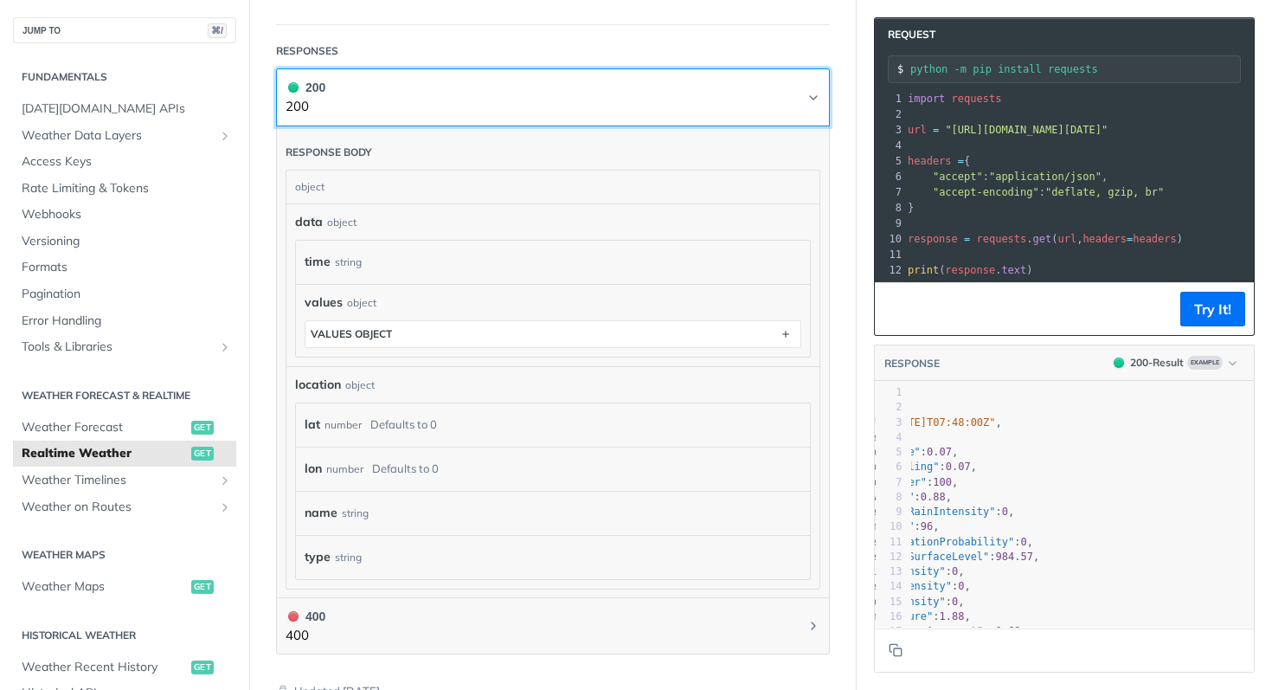
click at [818, 85] on button "200 200" at bounding box center [553, 97] width 535 height 39
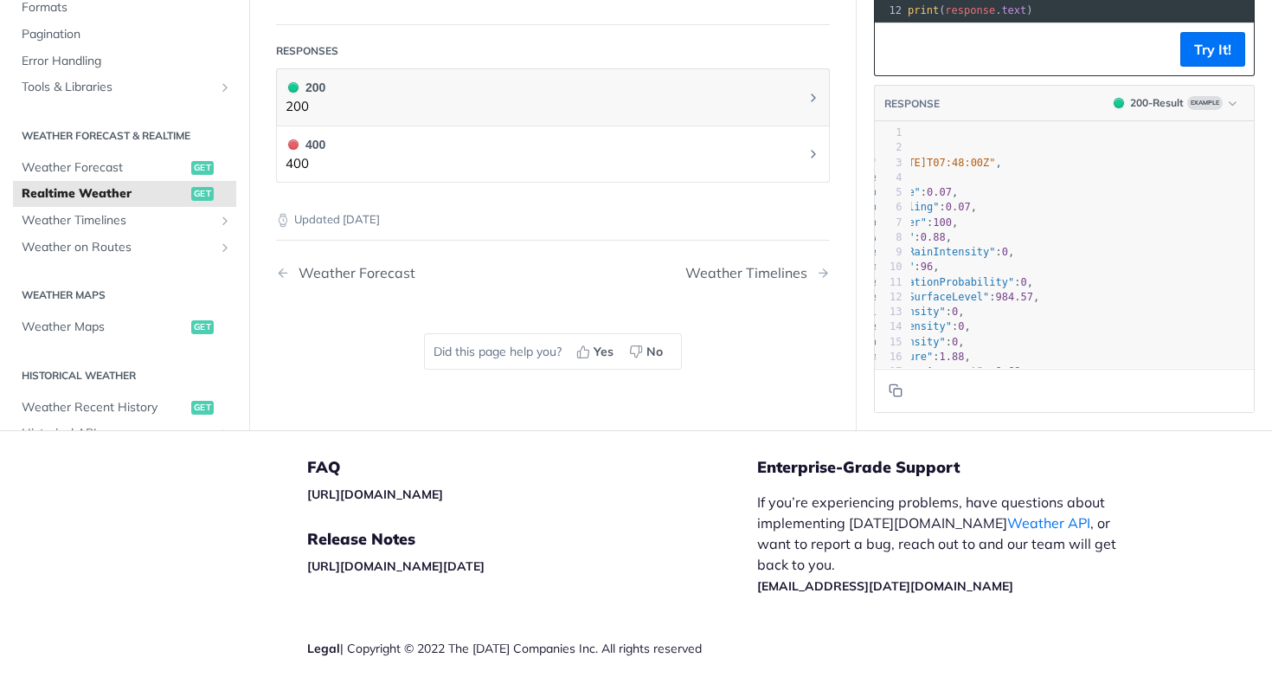
click at [617, 171] on h1 "400 400" at bounding box center [553, 155] width 554 height 58
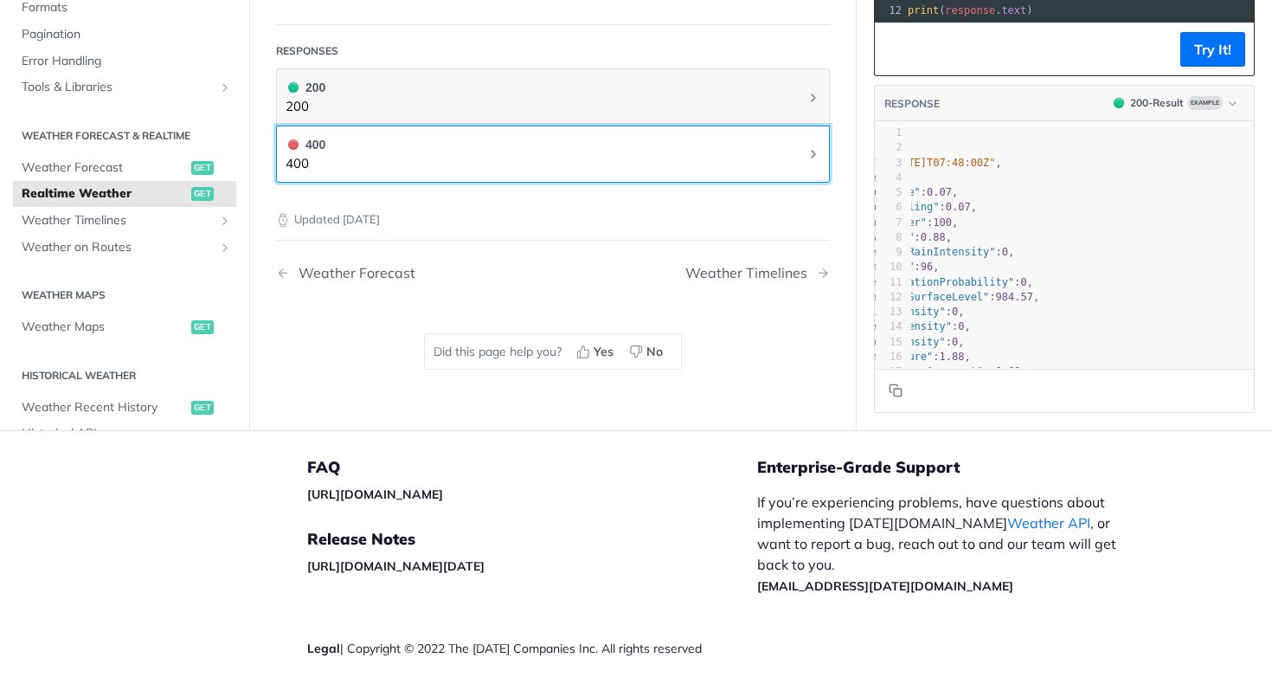
click at [648, 165] on button "400 400" at bounding box center [553, 154] width 535 height 39
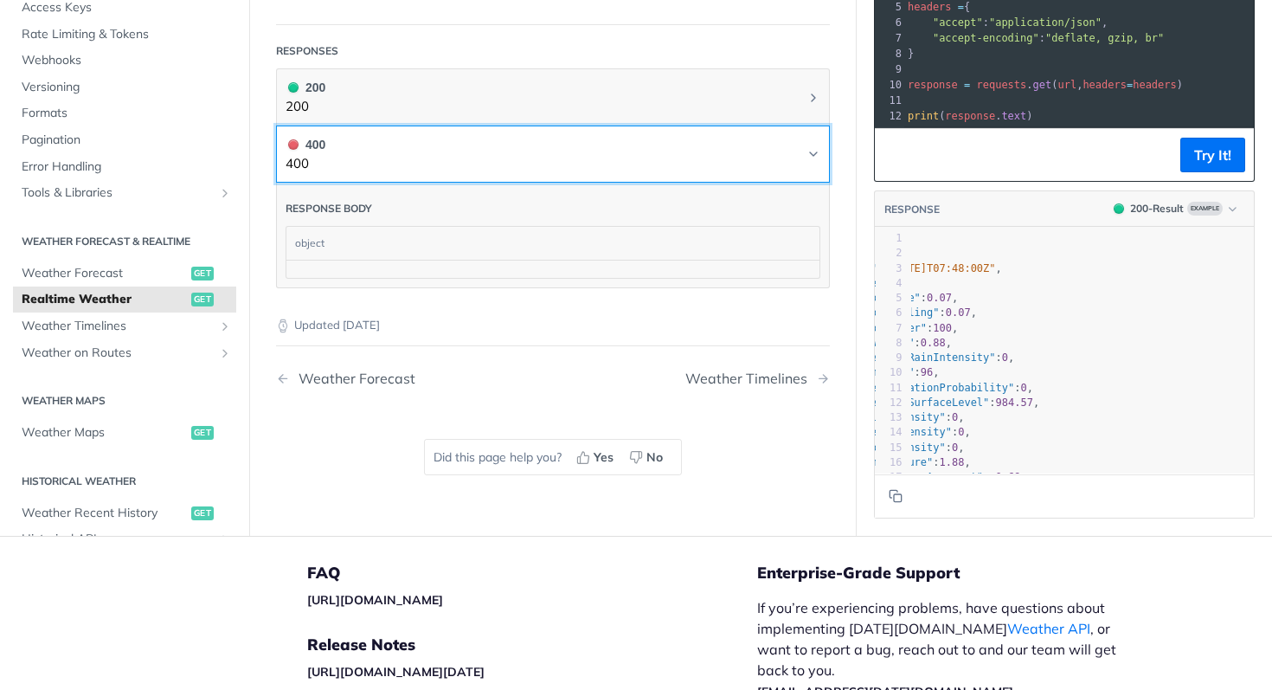
click at [648, 165] on button "400 400" at bounding box center [553, 154] width 535 height 39
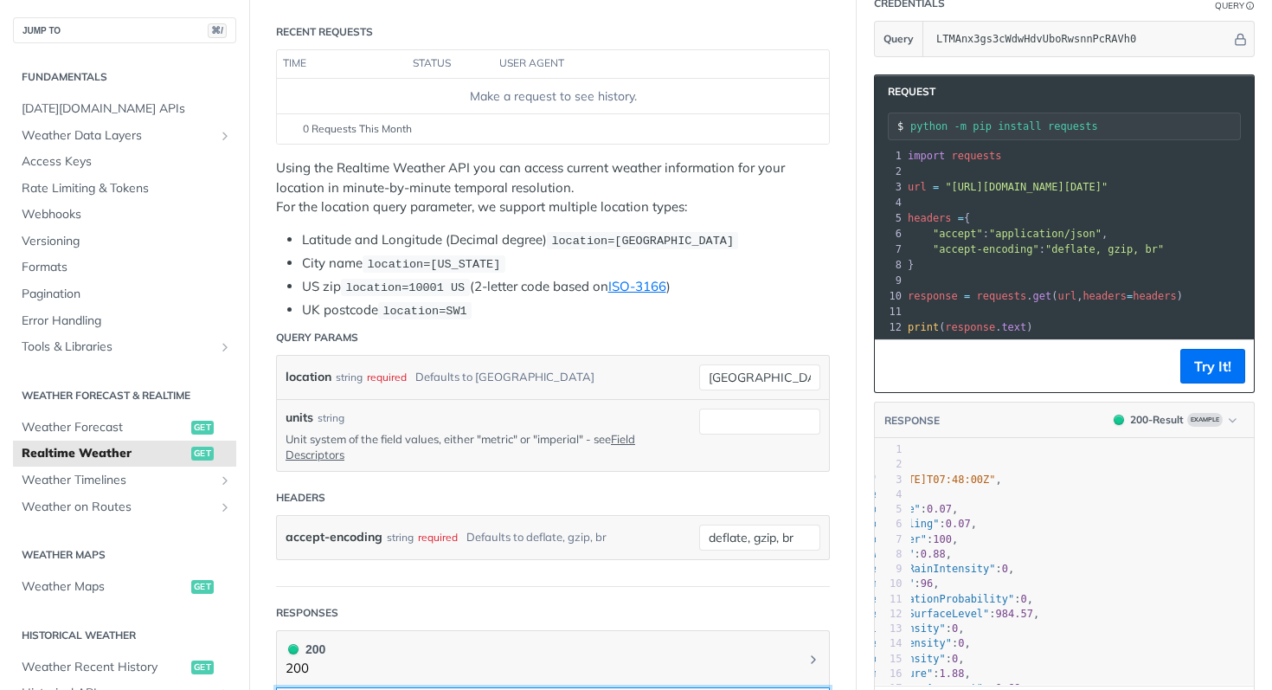
scroll to position [0, 0]
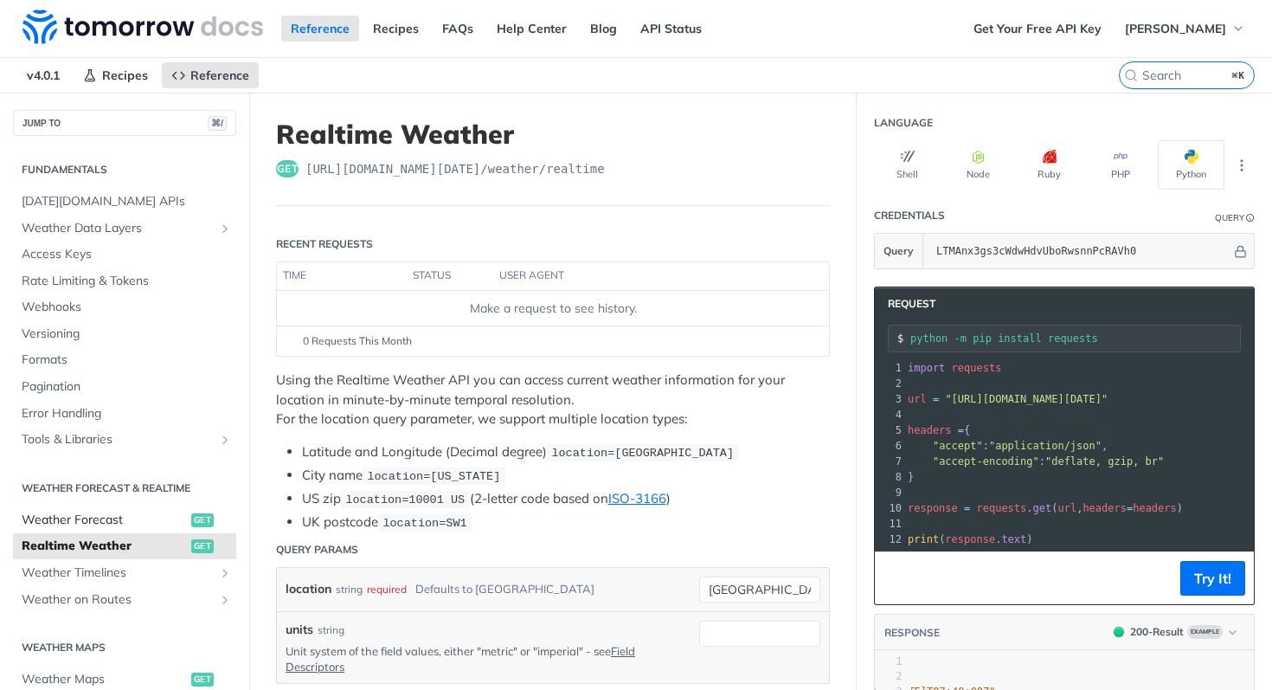
click at [83, 510] on link "Weather Forecast get" at bounding box center [124, 520] width 223 height 26
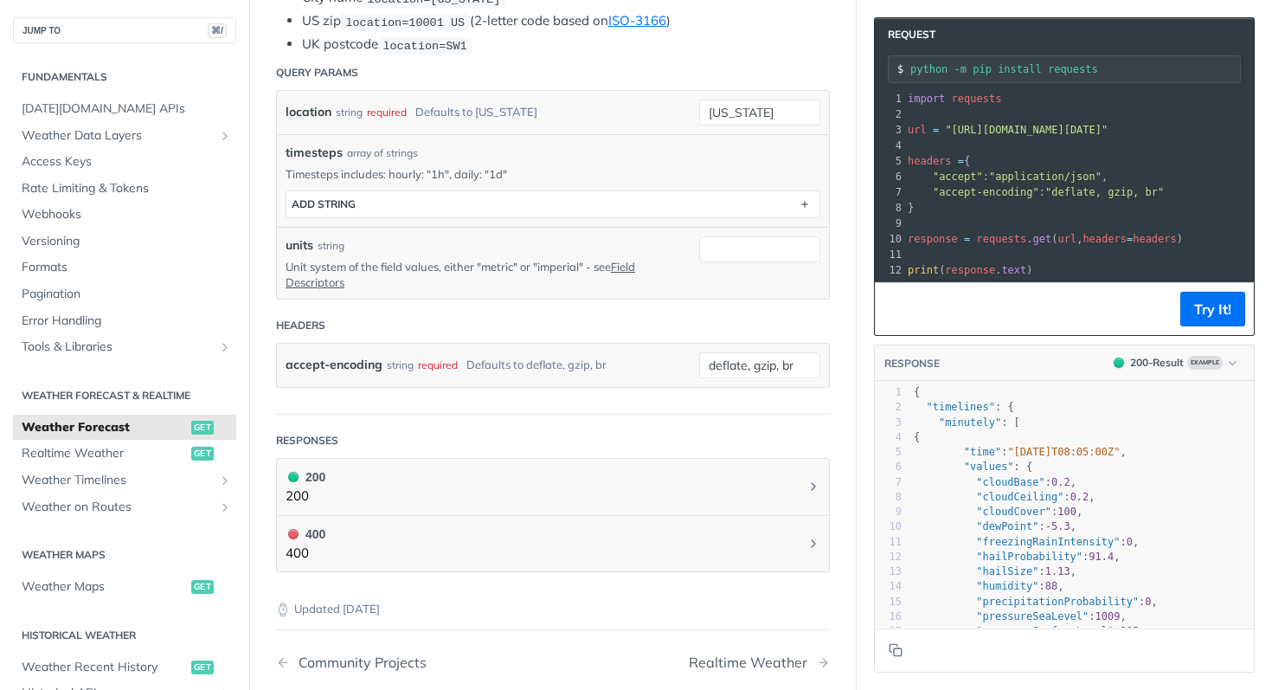
scroll to position [501, 0]
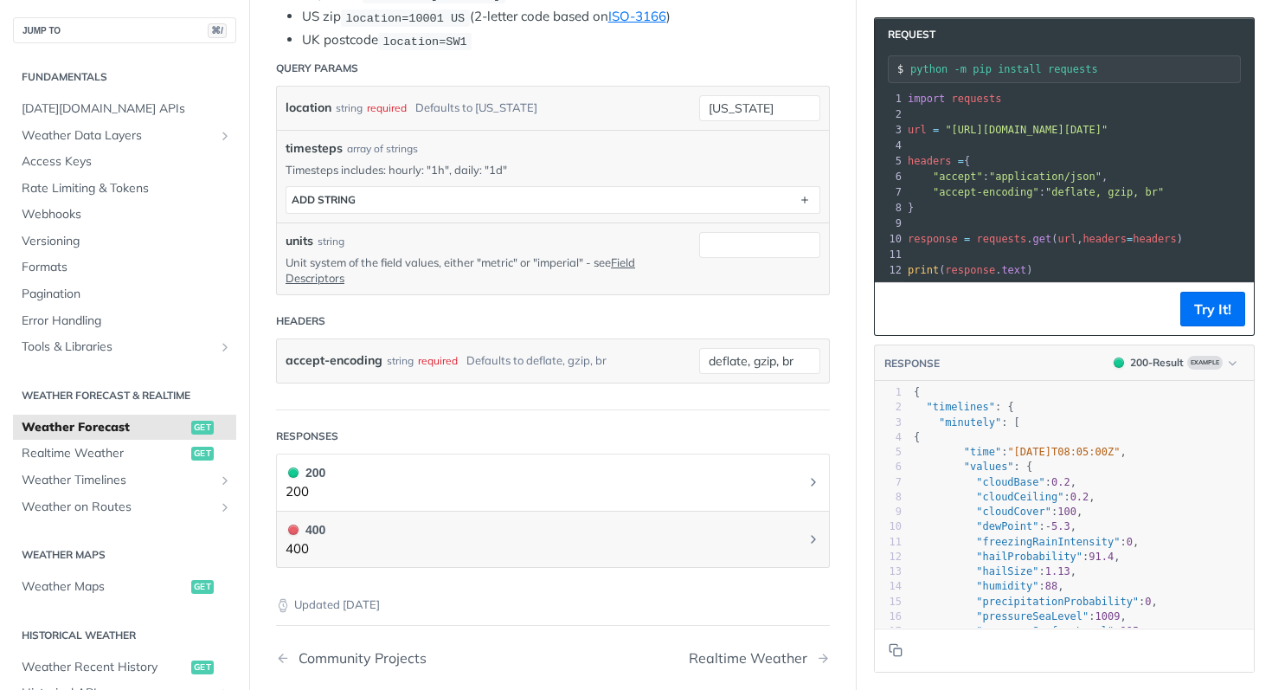
click at [807, 454] on h1 "200 200" at bounding box center [553, 483] width 554 height 58
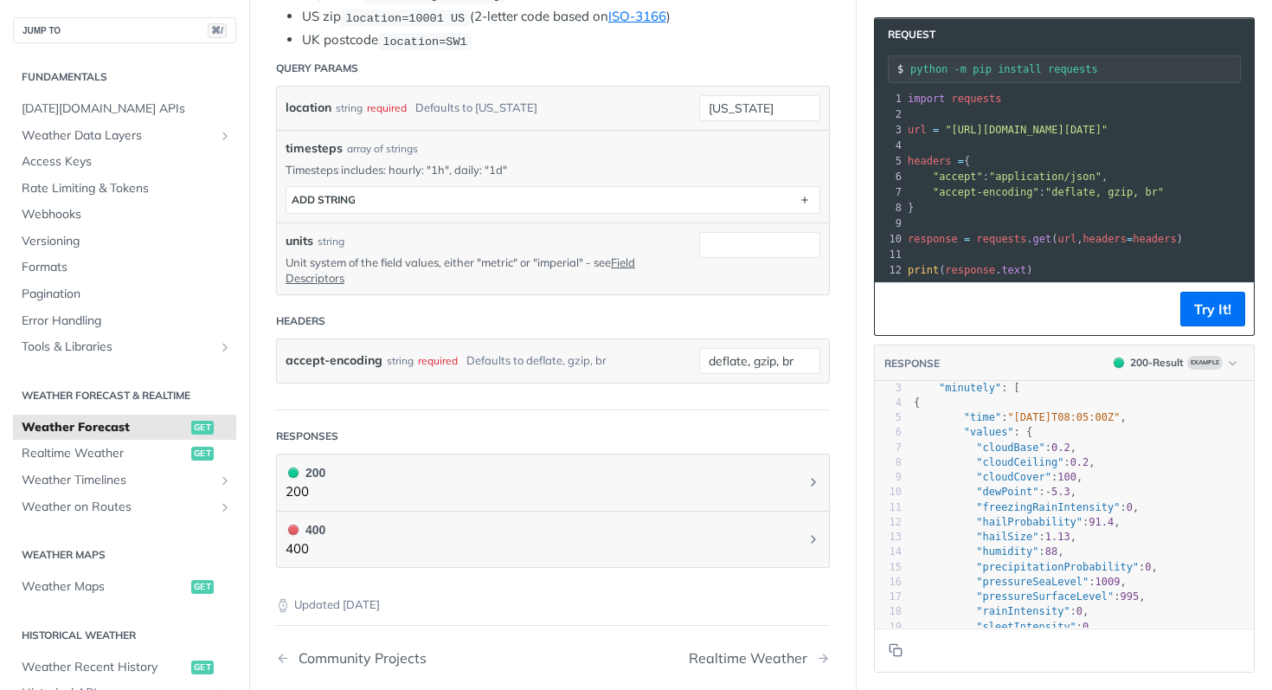
scroll to position [221, 0]
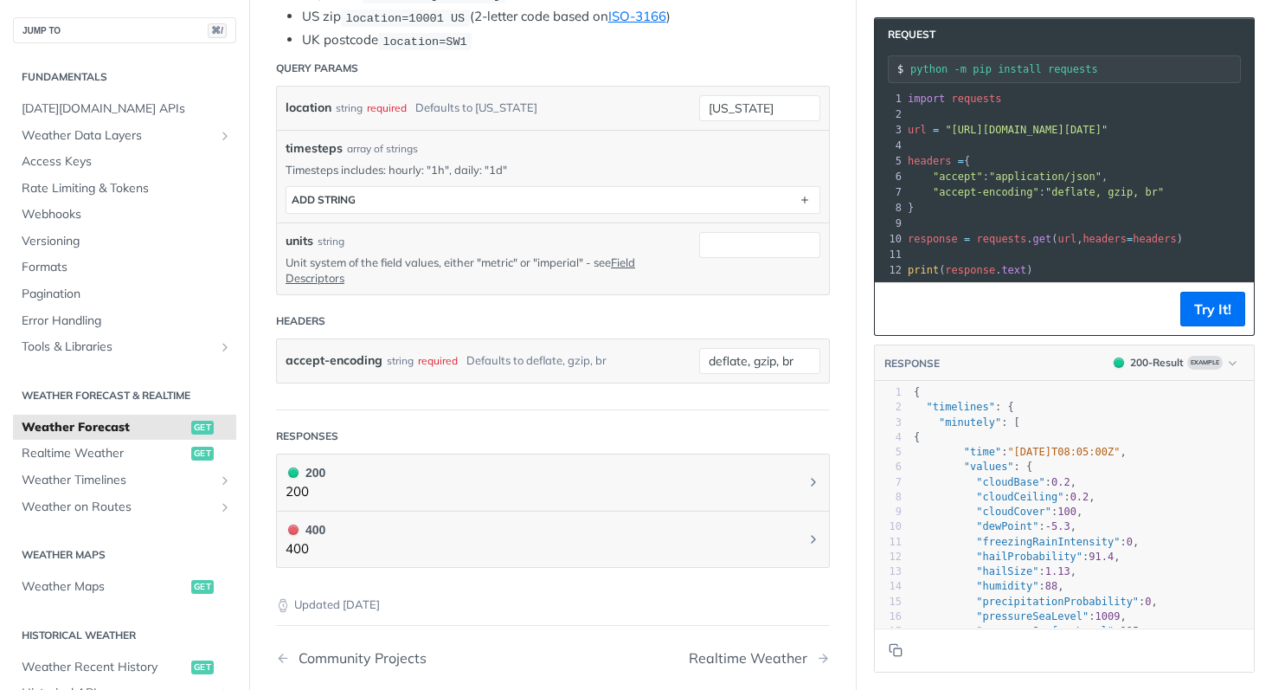
click at [911, 439] on pre "{" at bounding box center [1083, 437] width 344 height 15
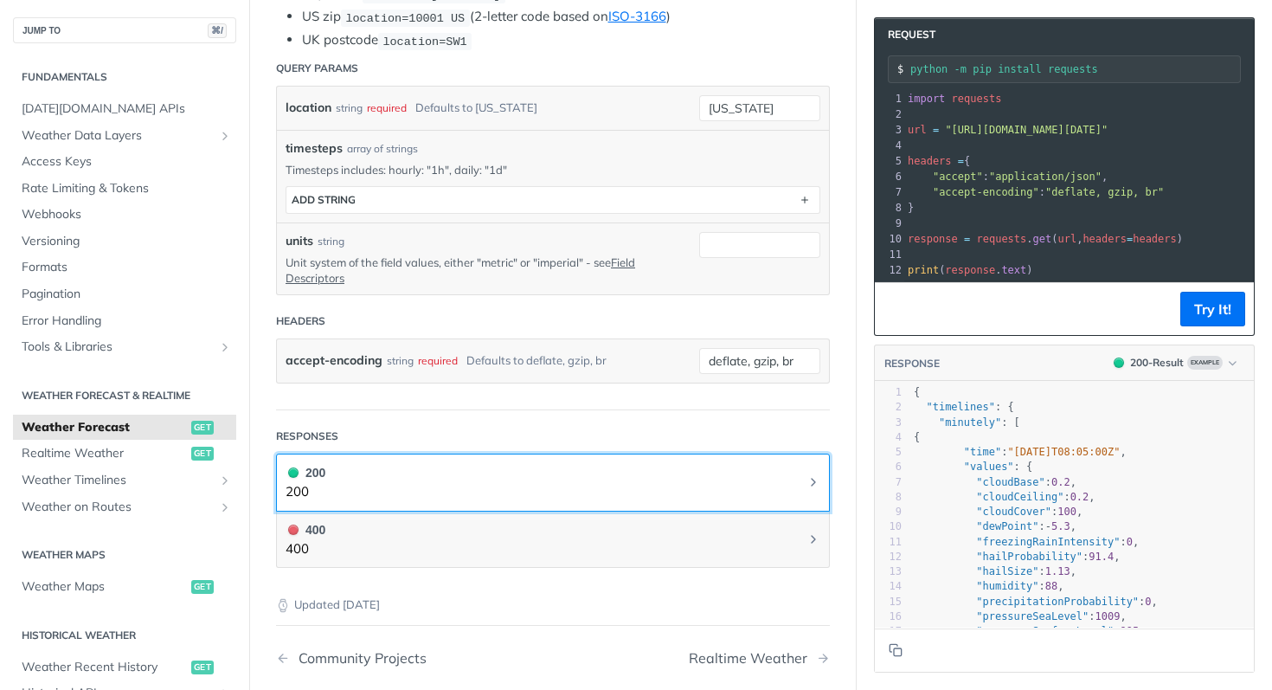
click at [583, 488] on button "200 200" at bounding box center [553, 482] width 535 height 39
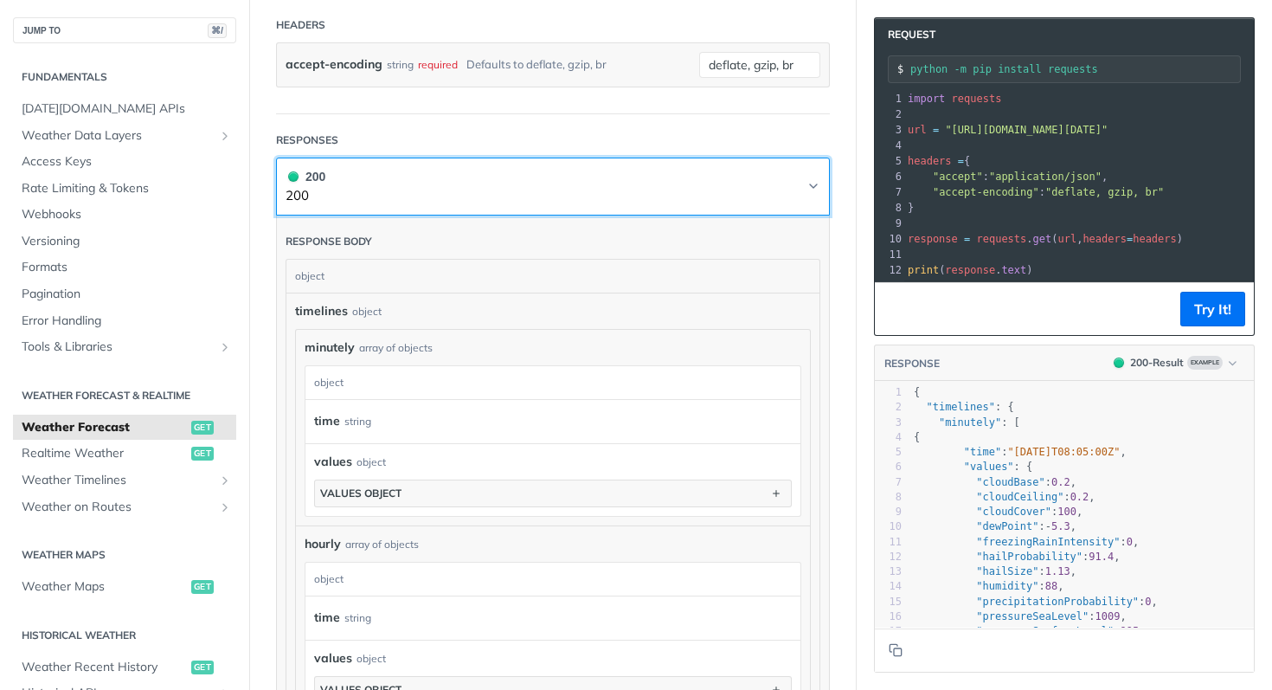
scroll to position [798, 0]
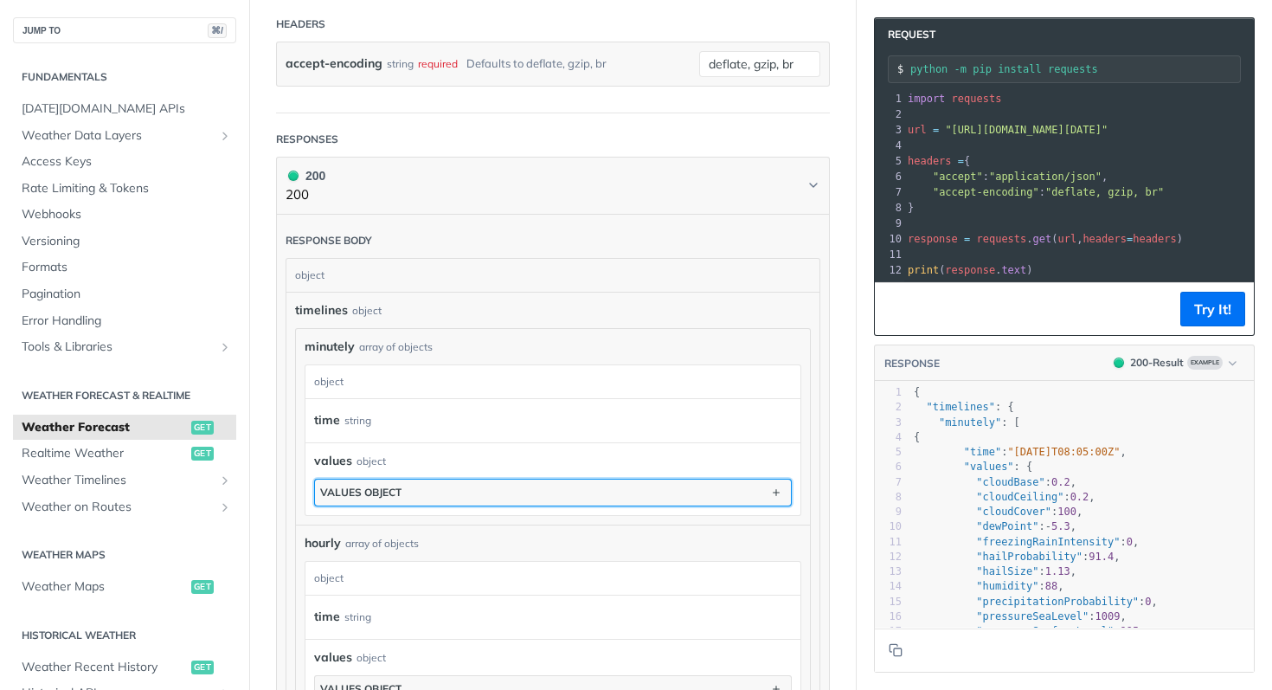
click at [583, 490] on button "values object" at bounding box center [553, 493] width 476 height 26
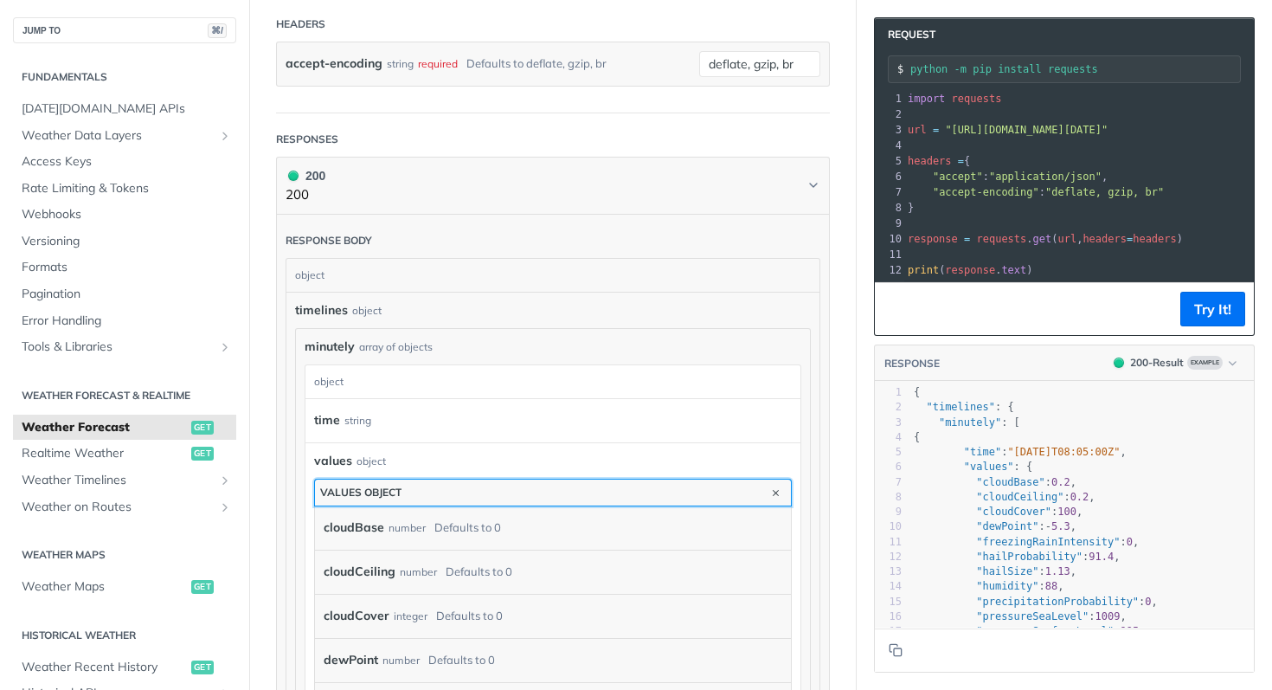
click at [583, 490] on button "values object" at bounding box center [553, 493] width 476 height 26
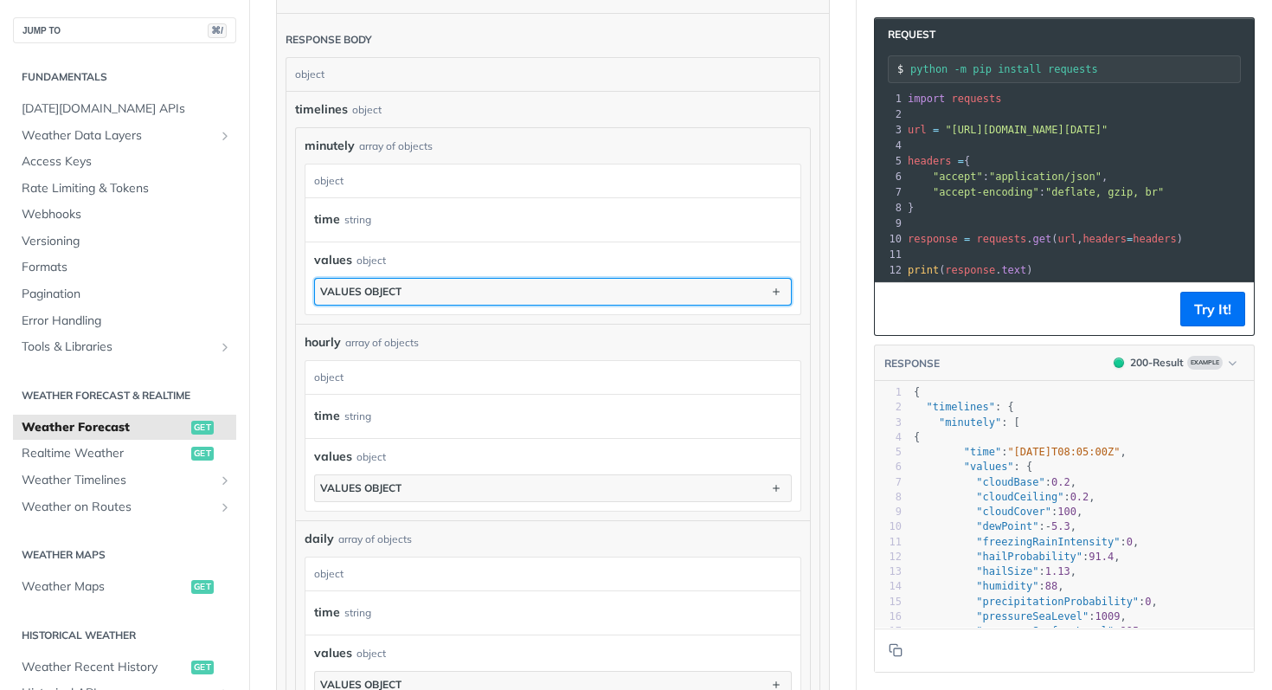
scroll to position [998, 0]
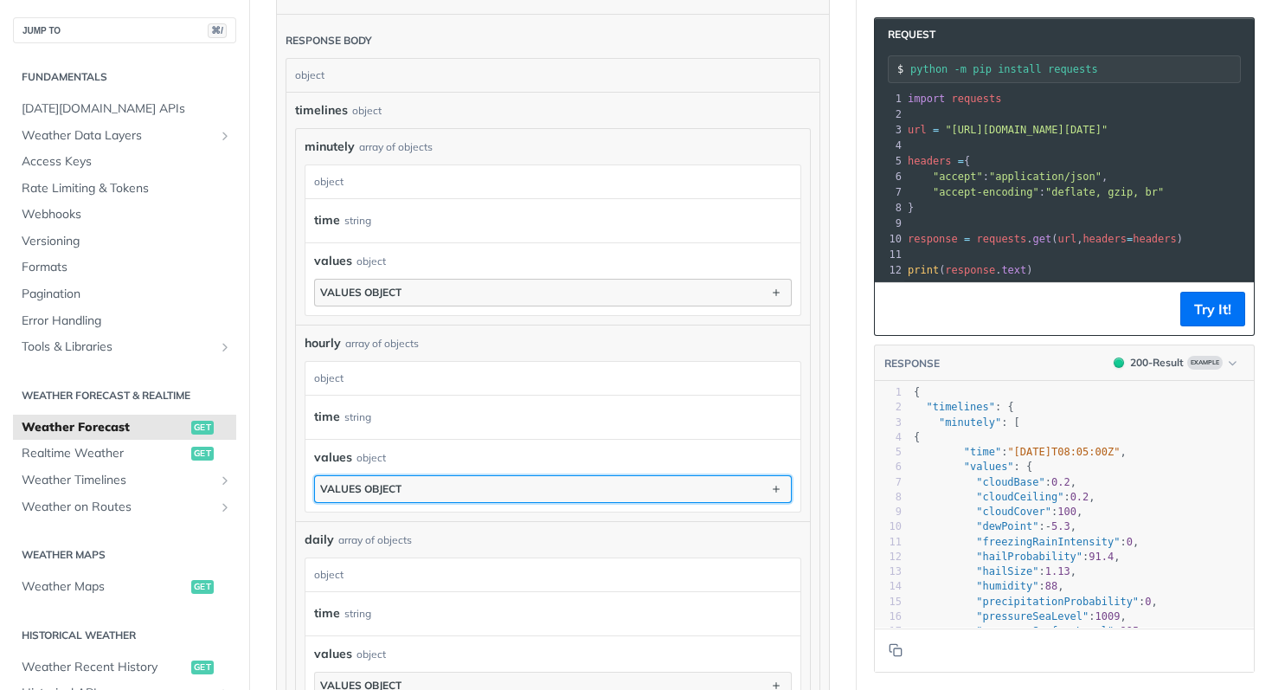
click at [583, 490] on button "values object" at bounding box center [553, 489] width 476 height 26
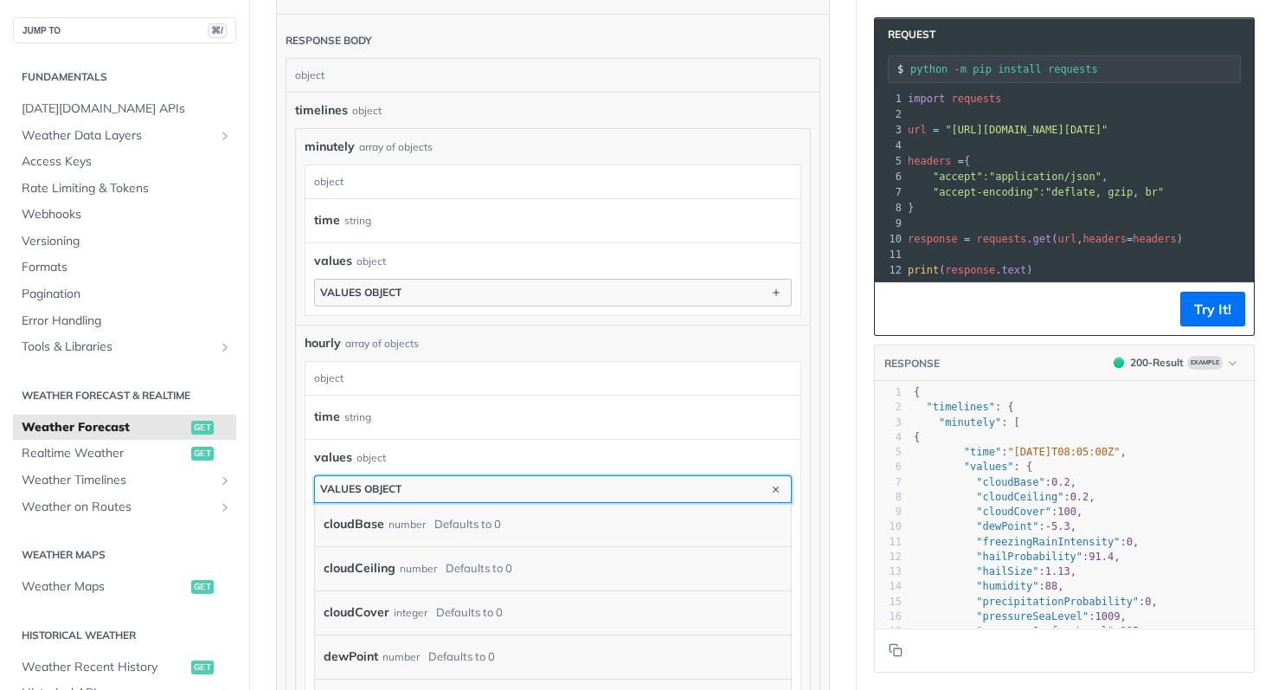
click at [583, 490] on button "values object" at bounding box center [553, 489] width 476 height 26
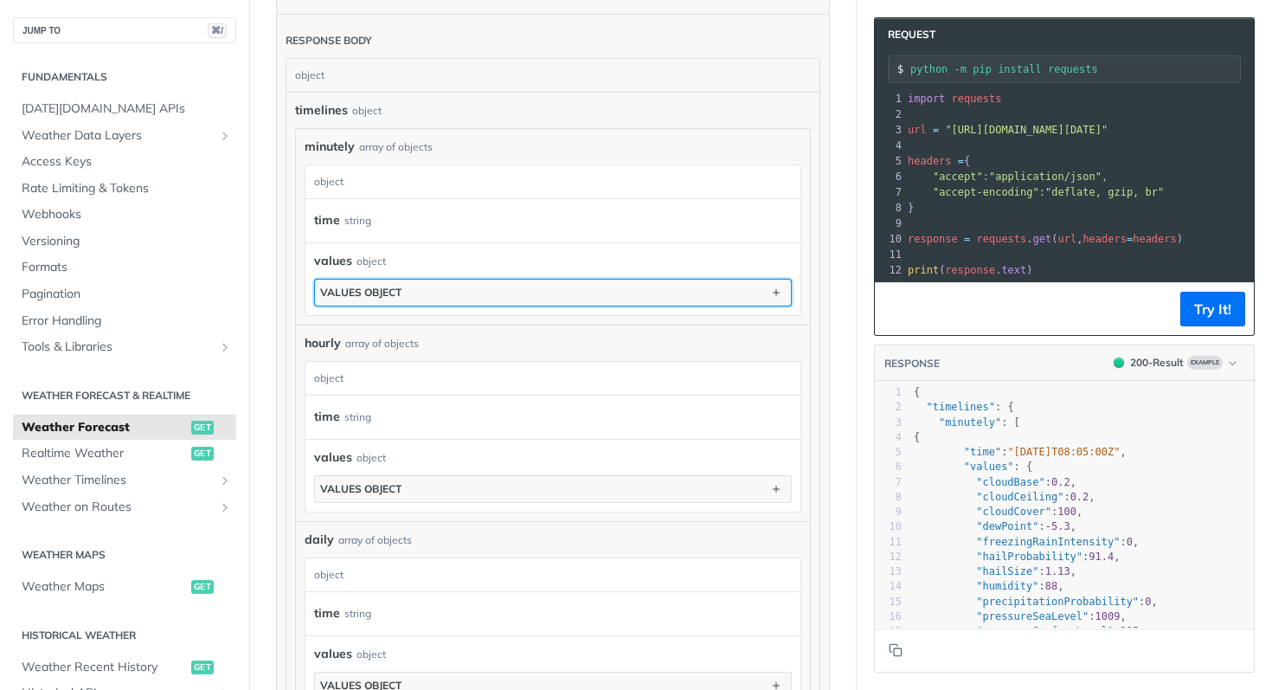
click at [578, 289] on button "values object" at bounding box center [553, 293] width 476 height 26
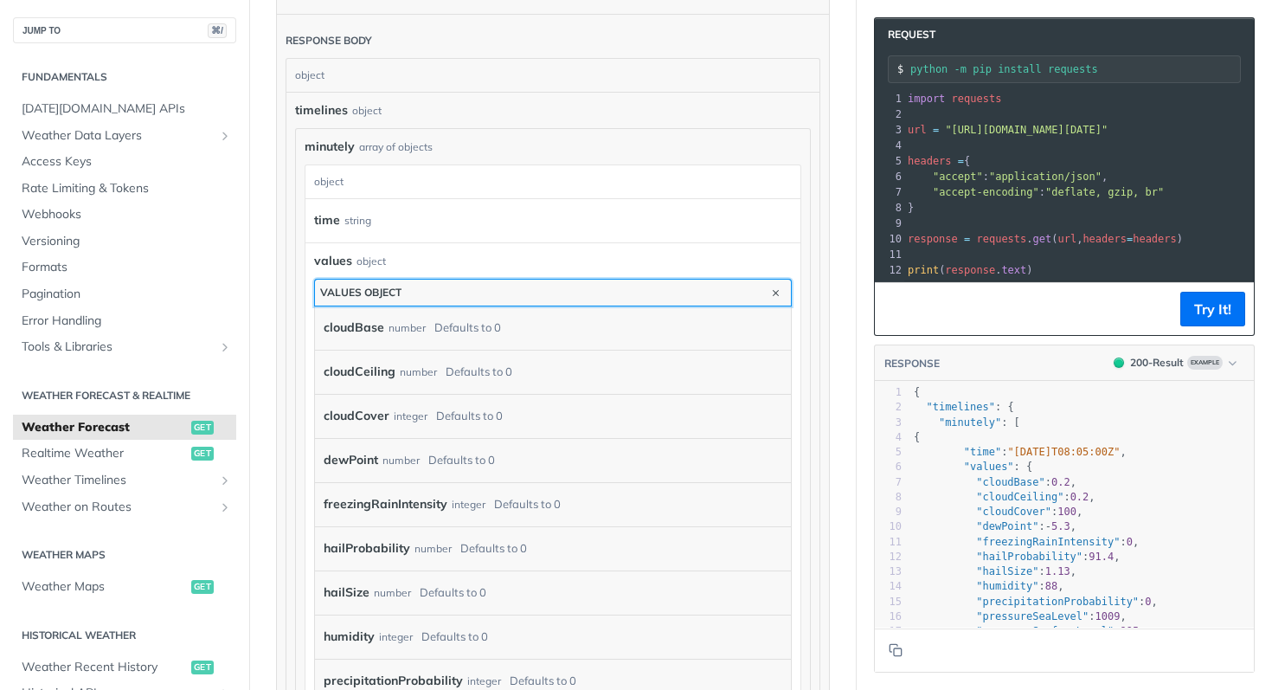
click at [578, 289] on button "values object" at bounding box center [553, 293] width 476 height 26
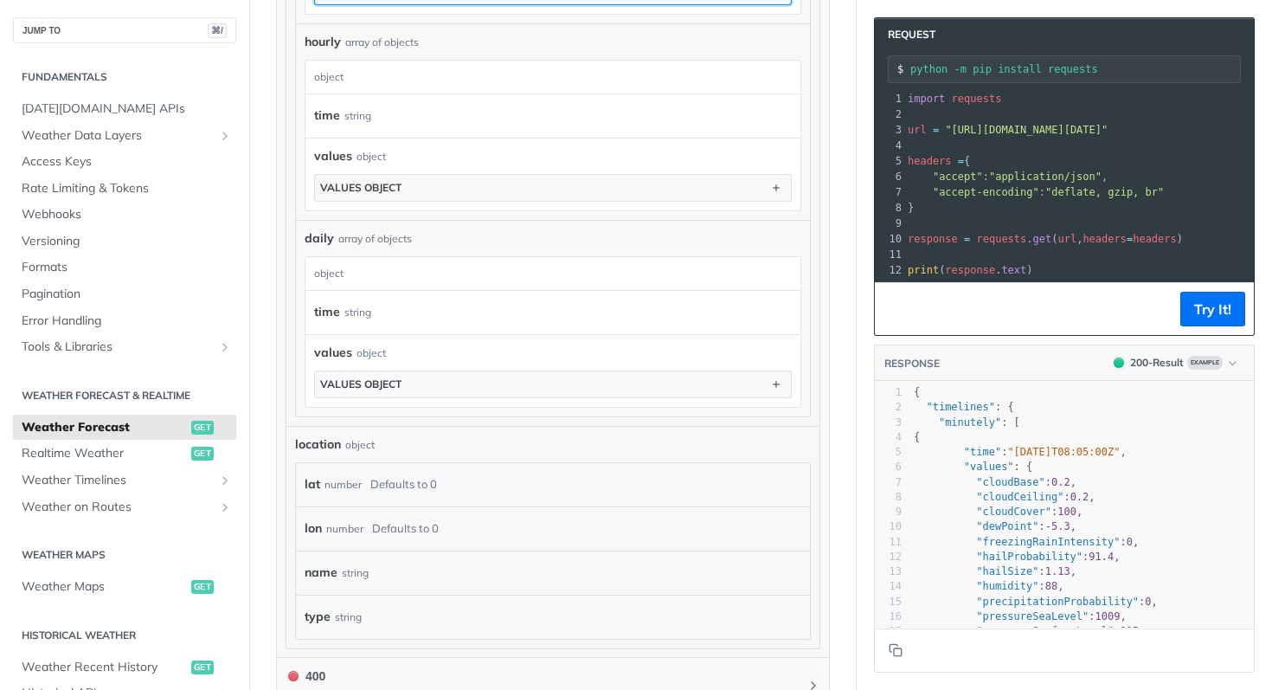
scroll to position [1414, 0]
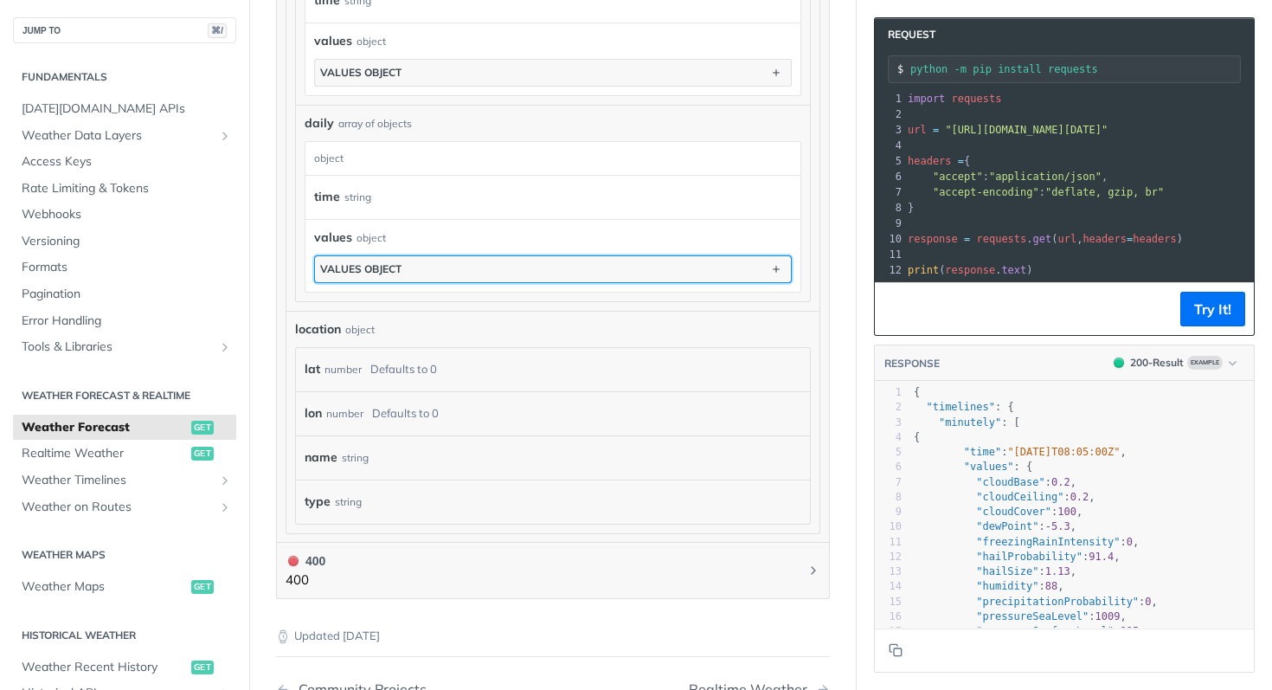
click at [566, 273] on button "values object" at bounding box center [553, 269] width 476 height 26
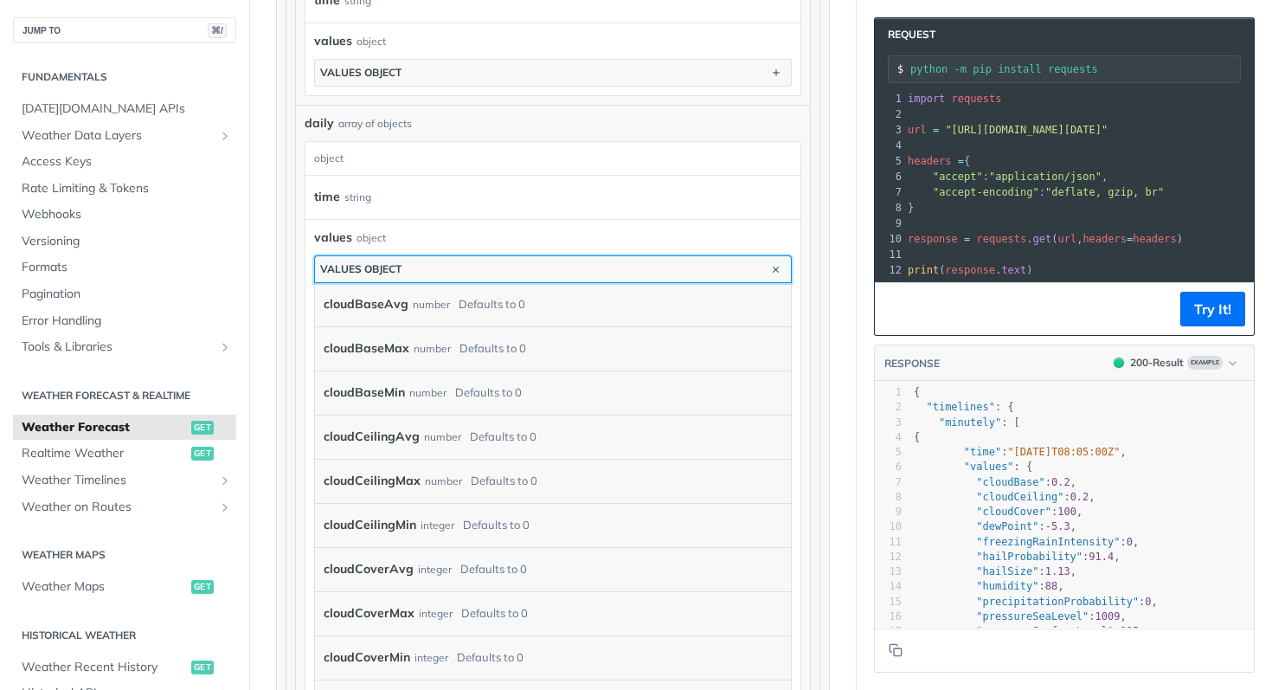
click at [566, 273] on button "values object" at bounding box center [553, 269] width 476 height 26
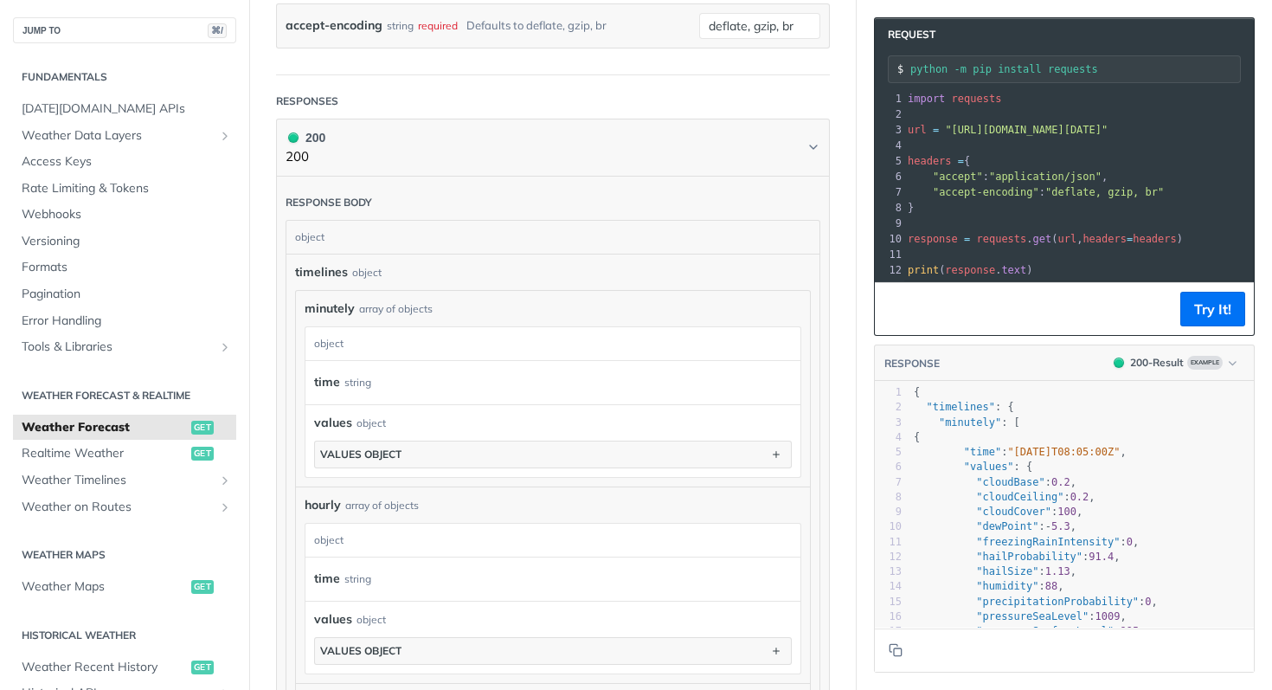
click at [533, 294] on div "minutely array of objects minutely object time string values object values obje…" at bounding box center [553, 389] width 514 height 196
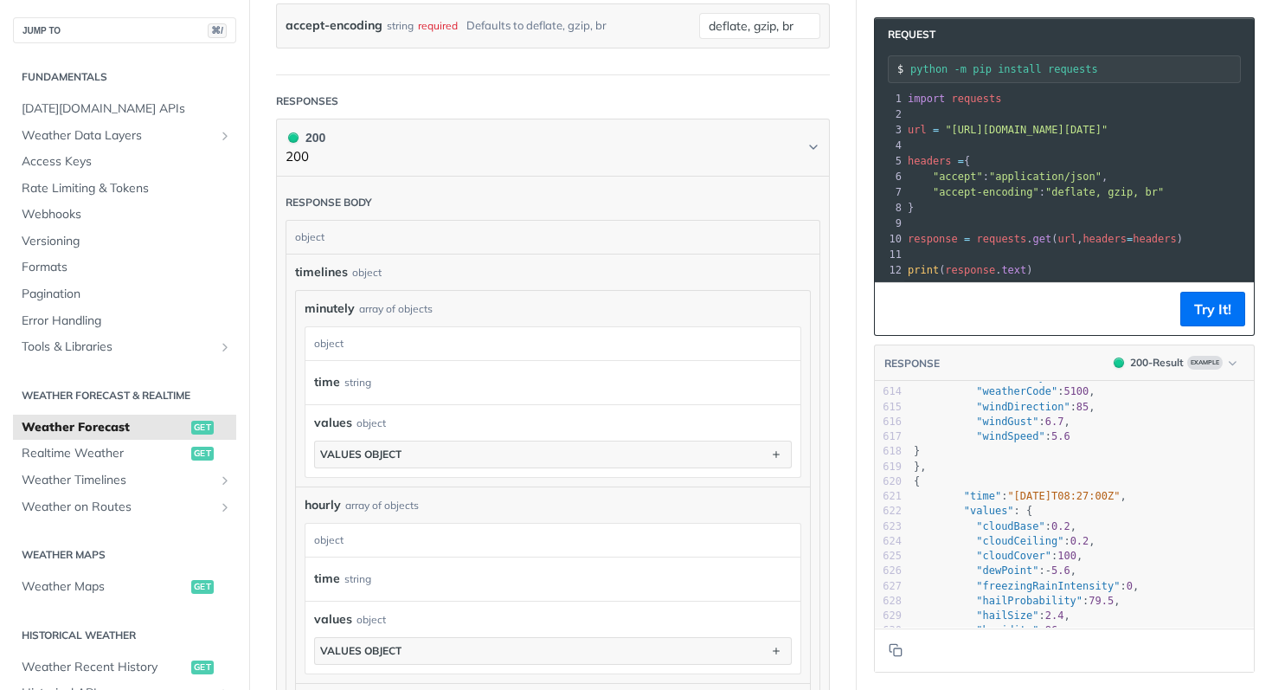
click at [1016, 264] on span "text" at bounding box center [1013, 270] width 25 height 12
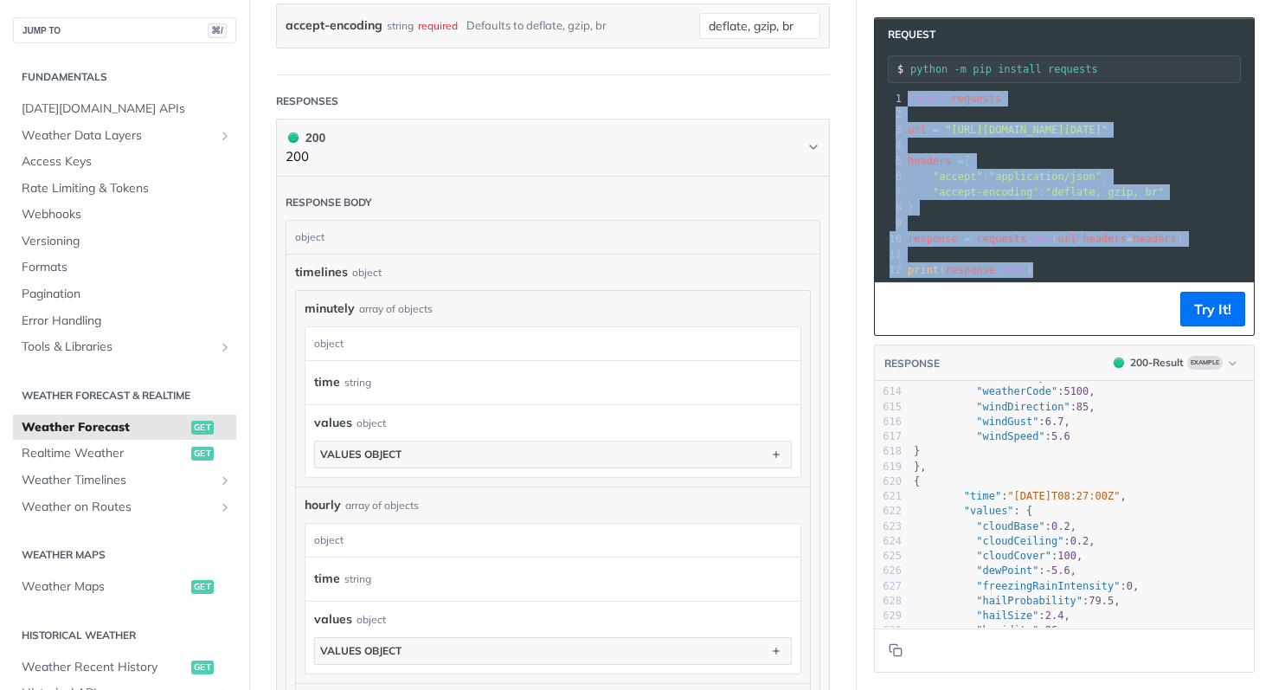
copy div "import requests 2 ​ 3 url = "[URL][DOMAIN_NAME][DATE]" 4 ​ 5 headers = { 6 "acc…"
